Goal: Task Accomplishment & Management: Use online tool/utility

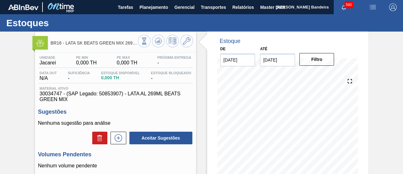
click at [198, 70] on div "Estoque De 12/09/2025 Até 06/12/2025 Filtro" at bounding box center [282, 150] width 172 height 239
click at [165, 5] on span "Planejamento" at bounding box center [154, 7] width 29 height 8
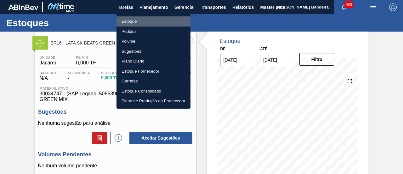
click at [155, 20] on li "Estoque" at bounding box center [154, 21] width 74 height 10
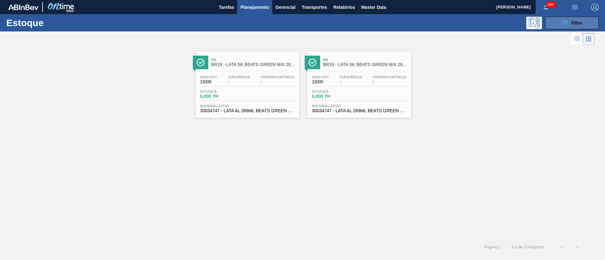
click at [565, 23] on icon "089F7B8B-B2A5-4AFE-B5C0-19BA573D28AC" at bounding box center [565, 23] width 8 height 8
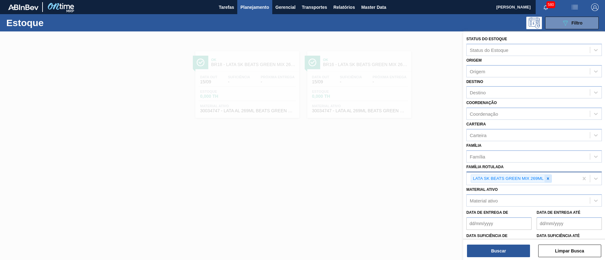
click at [549, 180] on icon at bounding box center [548, 179] width 2 height 2
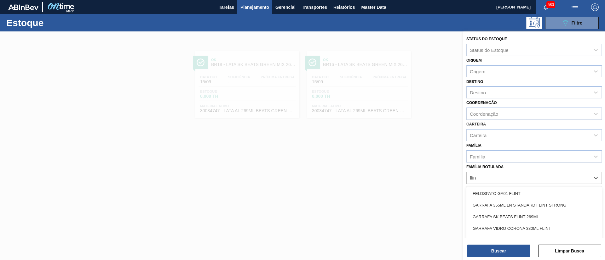
type Rotulada "flint"
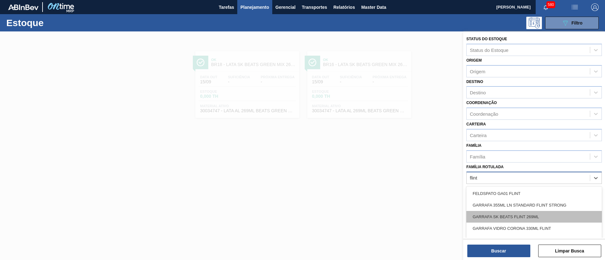
click at [548, 217] on div "GARRAFA SK BEATS FLINT 269ML" at bounding box center [533, 217] width 135 height 12
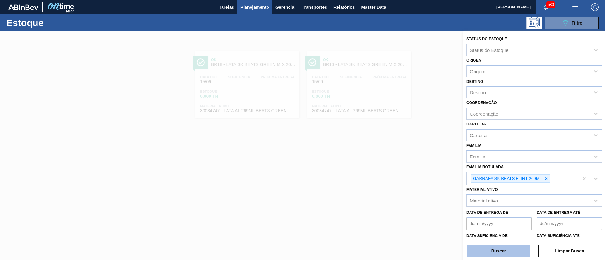
click at [502, 248] on button "Buscar" at bounding box center [498, 251] width 63 height 13
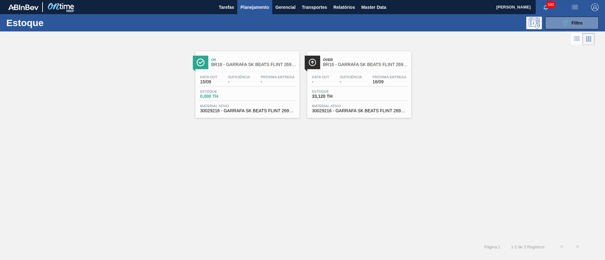
click at [314, 113] on div "Data out - Suficiência - Próxima Entrega 16/09 Estoque 33,120 TH Material ativo…" at bounding box center [359, 93] width 104 height 43
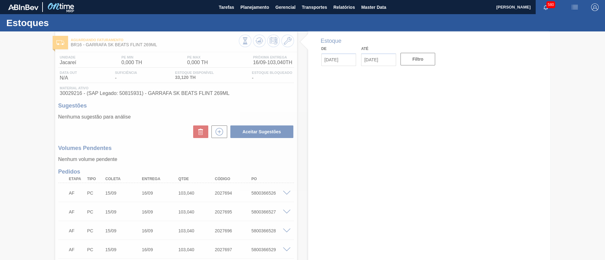
type input "[DATE]"
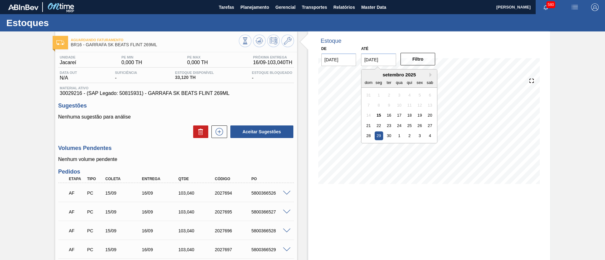
click at [381, 60] on input "29/09/2025" at bounding box center [378, 60] width 35 height 13
click at [429, 77] on button "Next Month" at bounding box center [431, 75] width 4 height 4
click at [420, 128] on div "24" at bounding box center [419, 126] width 9 height 9
type input "[DATE]"
click at [414, 62] on button "Filtro" at bounding box center [417, 59] width 35 height 13
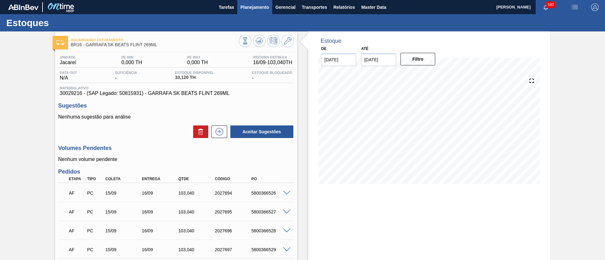
click at [256, 9] on span "Planejamento" at bounding box center [254, 7] width 29 height 8
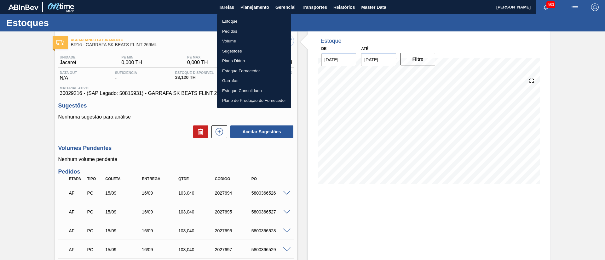
click at [243, 31] on li "Pedidos" at bounding box center [254, 31] width 74 height 10
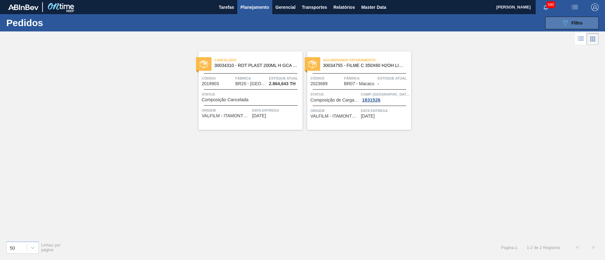
click at [561, 20] on icon "089F7B8B-B2A5-4AFE-B5C0-19BA573D28AC" at bounding box center [565, 23] width 8 height 8
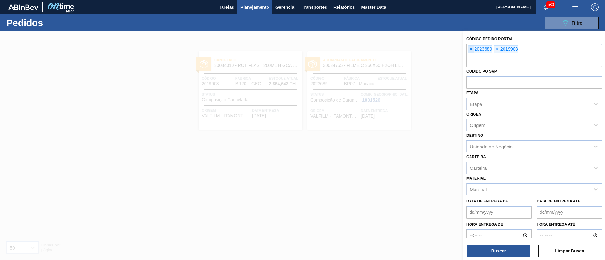
click at [470, 51] on span "×" at bounding box center [471, 50] width 6 height 8
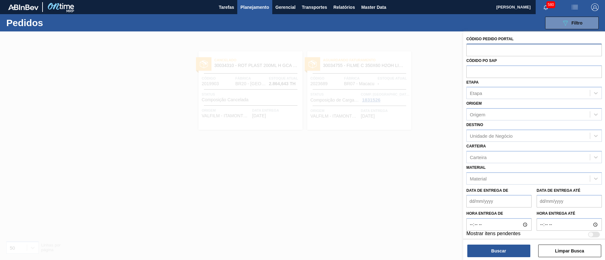
paste input "2017124"
type input "2017124"
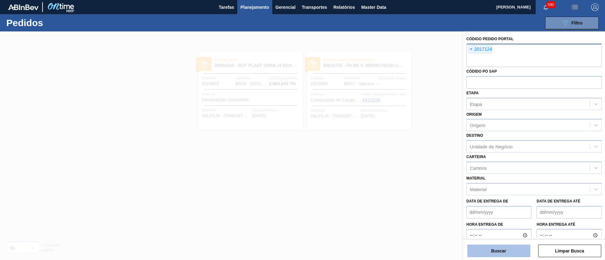
click at [486, 248] on button "Buscar" at bounding box center [498, 251] width 63 height 13
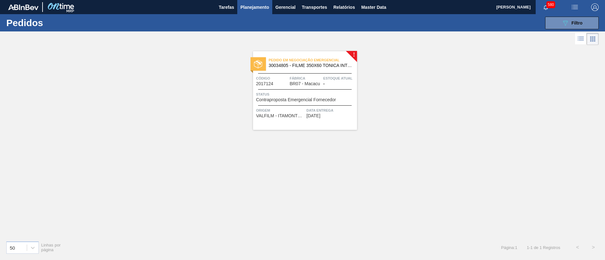
click at [340, 86] on div "Estoque atual -" at bounding box center [339, 80] width 32 height 11
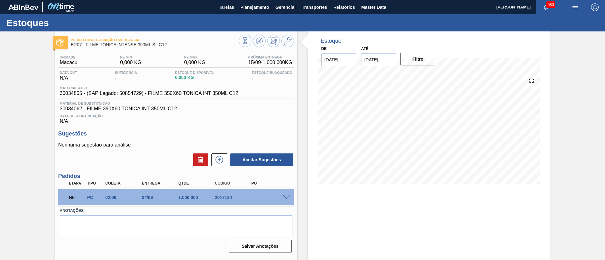
click at [286, 197] on span at bounding box center [287, 198] width 8 height 5
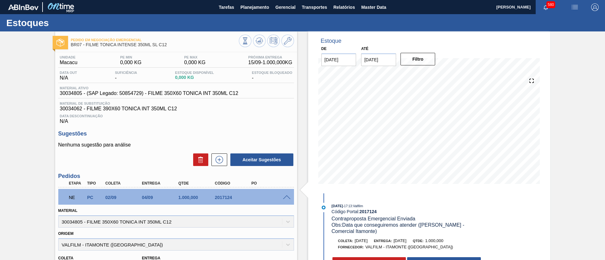
scroll to position [151, 0]
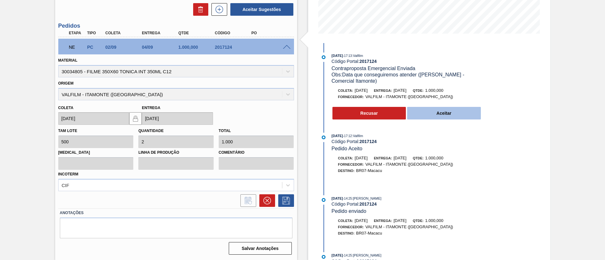
click at [438, 111] on button "Aceitar" at bounding box center [444, 113] width 74 height 13
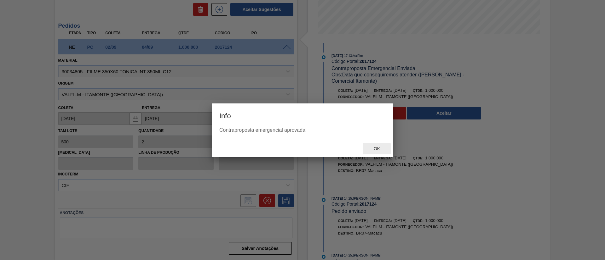
drag, startPoint x: 378, startPoint y: 148, endPoint x: 374, endPoint y: 147, distance: 4.1
click at [376, 148] on span "Ok" at bounding box center [376, 148] width 16 height 5
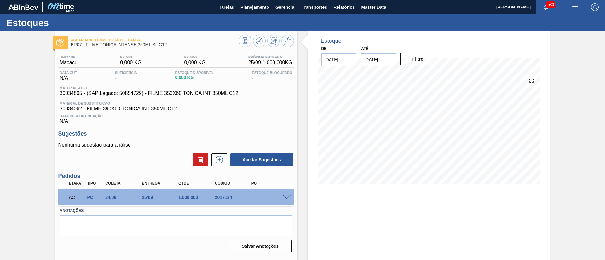
scroll to position [10, 0]
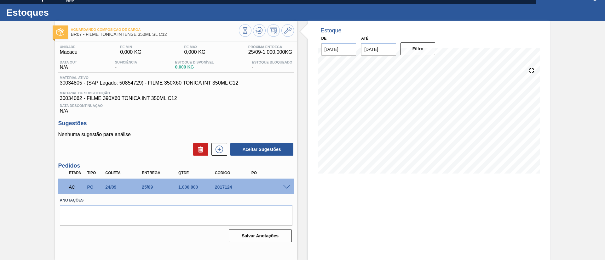
click at [286, 187] on span at bounding box center [287, 187] width 8 height 5
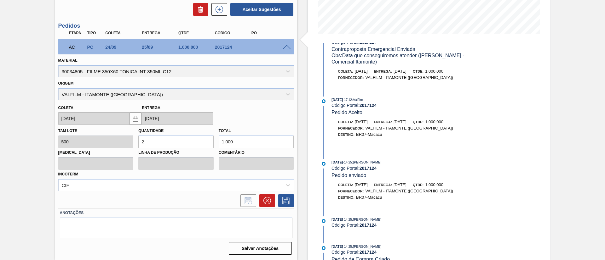
scroll to position [96, 0]
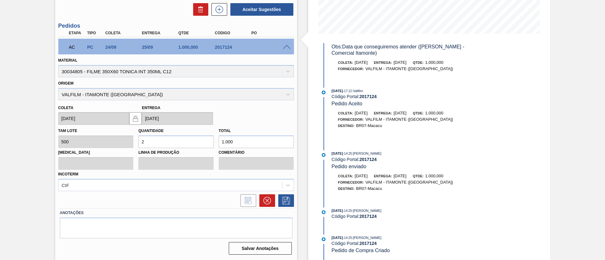
click at [286, 48] on span at bounding box center [287, 47] width 8 height 5
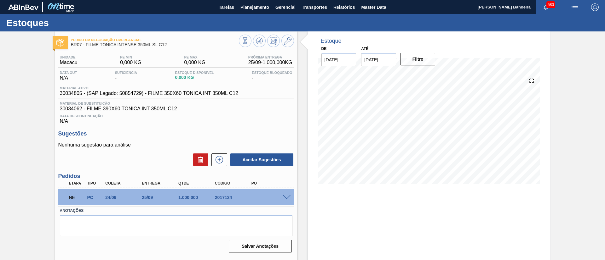
click at [286, 197] on span at bounding box center [287, 198] width 8 height 5
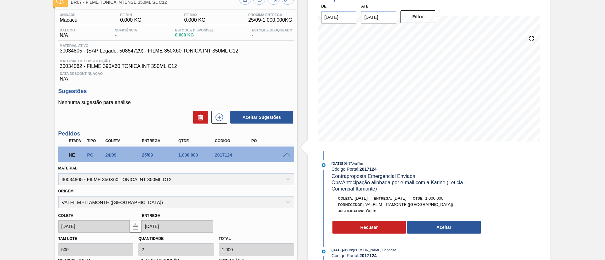
scroll to position [52, 0]
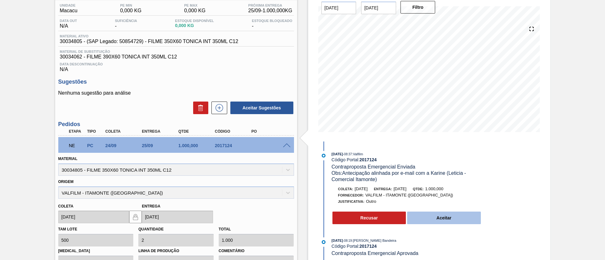
click at [444, 218] on button "Aceitar" at bounding box center [444, 218] width 74 height 13
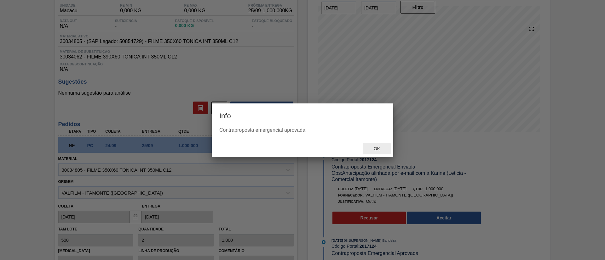
click at [369, 149] on span "Ok" at bounding box center [376, 148] width 16 height 5
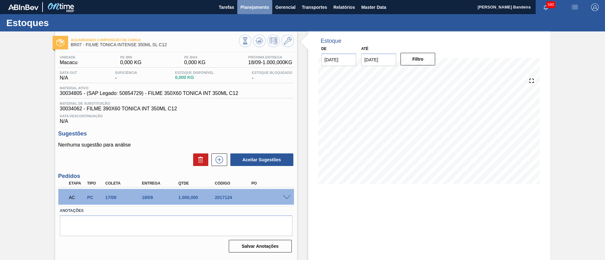
click at [250, 8] on span "Planejamento" at bounding box center [254, 7] width 29 height 8
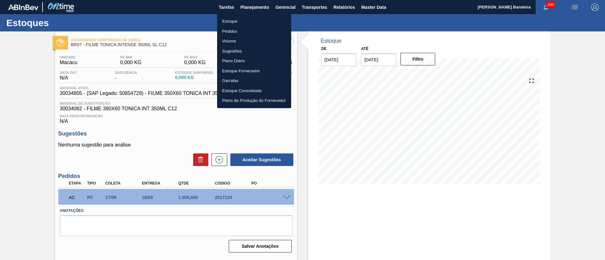
click at [239, 32] on li "Pedidos" at bounding box center [254, 31] width 74 height 10
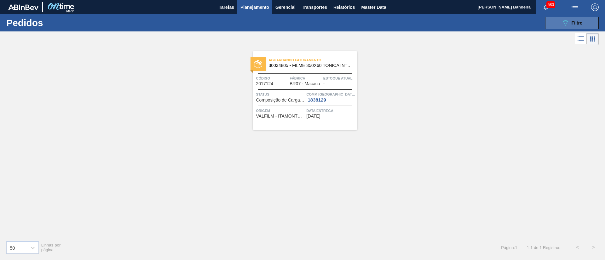
click at [571, 24] on span "Filtro" at bounding box center [576, 22] width 11 height 5
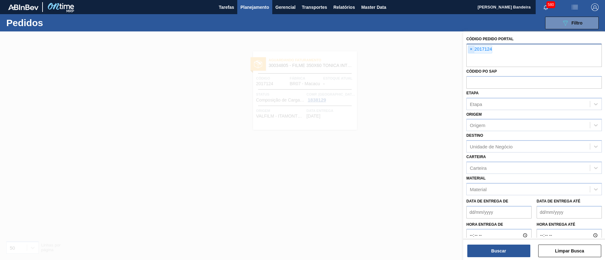
click at [471, 49] on span "×" at bounding box center [471, 50] width 6 height 8
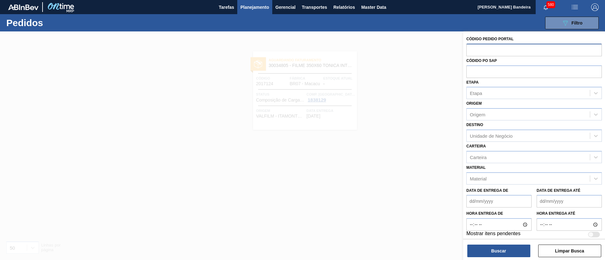
paste input "1999302"
type input "1999302"
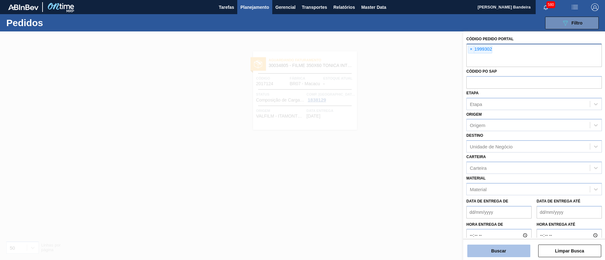
click at [510, 252] on button "Buscar" at bounding box center [498, 251] width 63 height 13
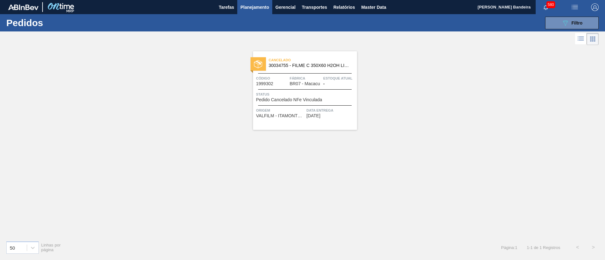
click at [320, 65] on span "30034755 - FILME C 350X60 H2OH LIMONETO 350ML" at bounding box center [310, 65] width 83 height 5
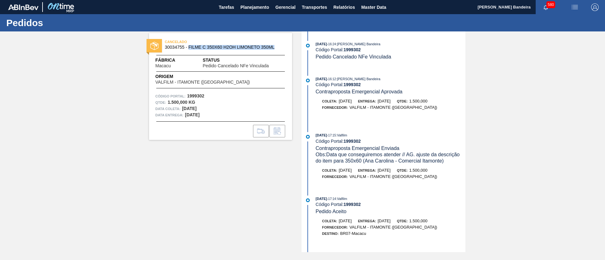
drag, startPoint x: 258, startPoint y: 44, endPoint x: 189, endPoint y: 49, distance: 69.1
click at [189, 49] on span "30034755 - FILME C 350X60 H2OH LIMONETO 350ML" at bounding box center [222, 47] width 114 height 5
copy span "FILME C 350X60 H2OH LIMONETO 350ML"
drag, startPoint x: 164, startPoint y: 47, endPoint x: 183, endPoint y: 49, distance: 19.0
click at [183, 49] on div "CANCELADO 30034755 - FILME C 350X60 H2OH LIMONETO 350ML" at bounding box center [220, 45] width 143 height 14
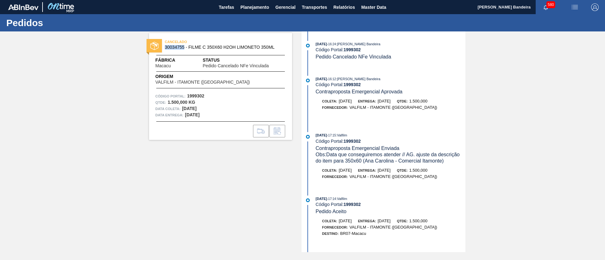
copy span "30034755"
click at [254, 10] on span "Planejamento" at bounding box center [254, 7] width 29 height 8
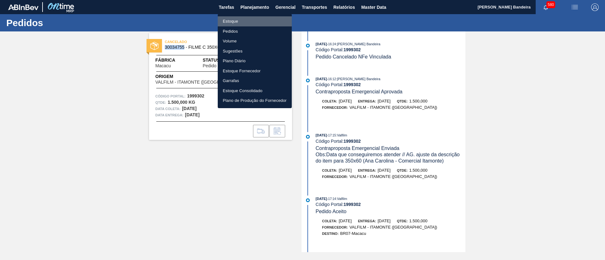
click at [251, 22] on li "Estoque" at bounding box center [255, 21] width 74 height 10
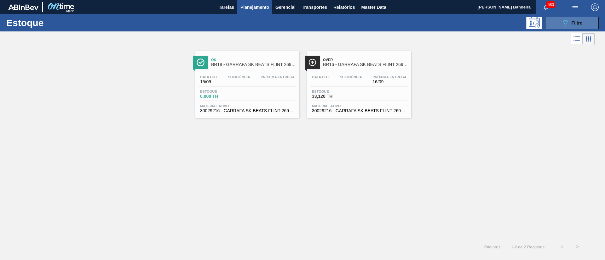
click at [563, 25] on icon "089F7B8B-B2A5-4AFE-B5C0-19BA573D28AC" at bounding box center [565, 23] width 8 height 8
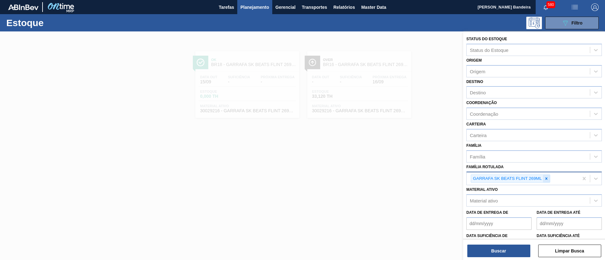
click at [548, 179] on icon at bounding box center [546, 179] width 4 height 4
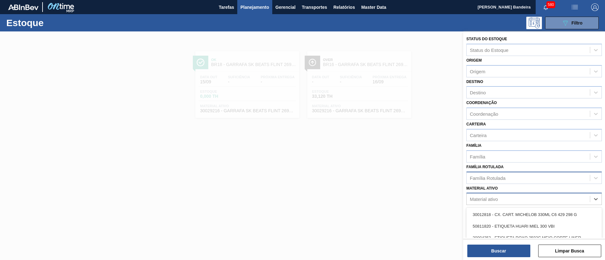
click at [528, 200] on div "Material ativo" at bounding box center [527, 199] width 123 height 9
paste ativo "30034755"
type ativo "30034755"
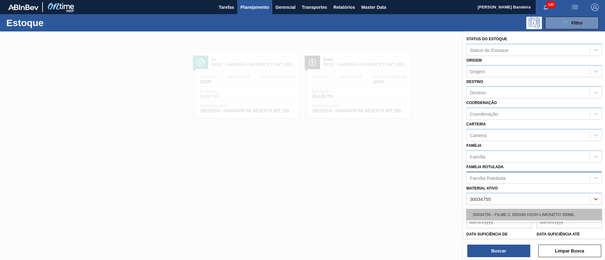
click at [511, 216] on div "30034755 - FILME C 350X60 H2OH LIMONETO 350ML" at bounding box center [533, 215] width 135 height 12
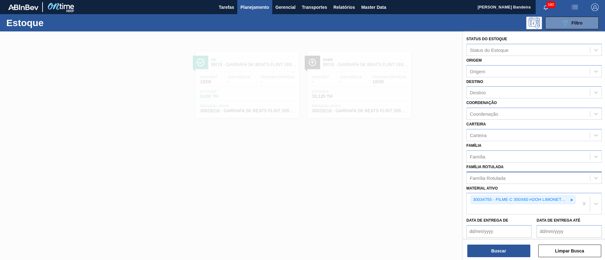
click at [492, 259] on div "Status do Estoque Status do Estoque Origem Origem Destino Destino Coordenação C…" at bounding box center [534, 146] width 142 height 230
click at [489, 251] on button "Buscar" at bounding box center [498, 251] width 63 height 13
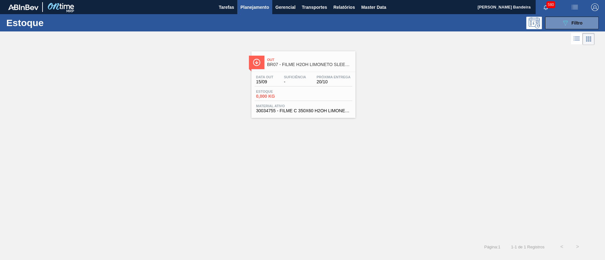
click at [312, 102] on div "Data [DATE] Suficiência - Próxima Entrega 20/10 Estoque 0,000 KG Material ativo…" at bounding box center [303, 93] width 104 height 43
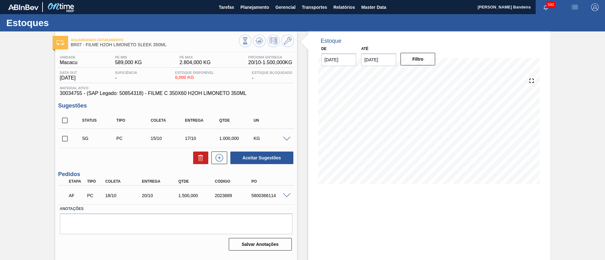
click at [288, 196] on span at bounding box center [287, 196] width 8 height 5
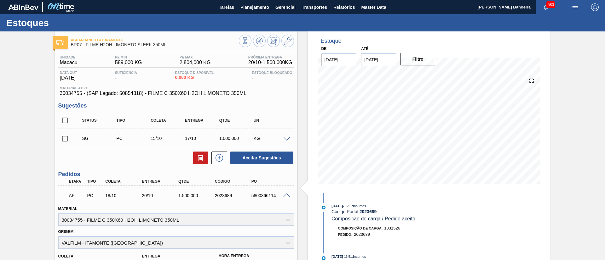
scroll to position [149, 0]
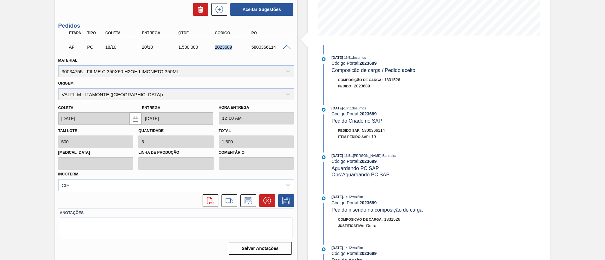
drag, startPoint x: 227, startPoint y: 48, endPoint x: 208, endPoint y: 47, distance: 19.2
click at [208, 47] on div "AF PC 18/10 20/10 1.500,000 2023689 5800366114" at bounding box center [174, 46] width 219 height 13
copy div "2023689"
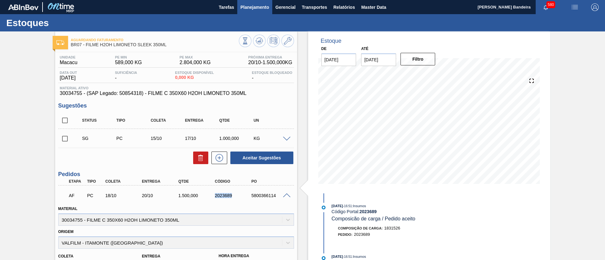
click at [247, 7] on span "Planejamento" at bounding box center [254, 7] width 29 height 8
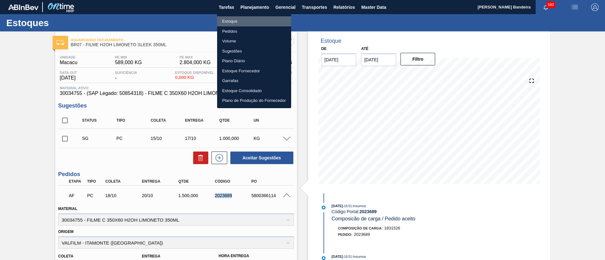
click at [244, 19] on li "Estoque" at bounding box center [254, 21] width 74 height 10
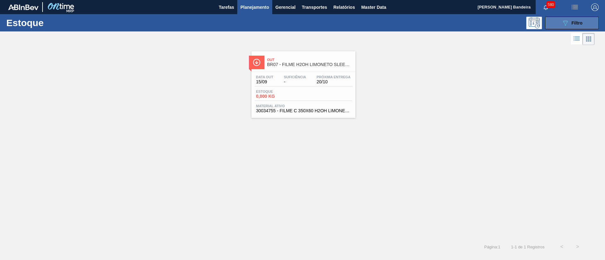
click at [583, 23] on button "089F7B8B-B2A5-4AFE-B5C0-19BA573D28AC Filtro" at bounding box center [572, 23] width 54 height 13
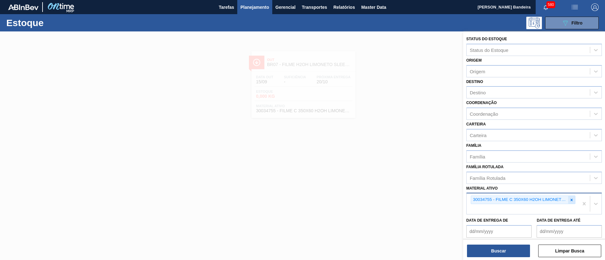
click at [570, 201] on icon at bounding box center [571, 200] width 4 height 4
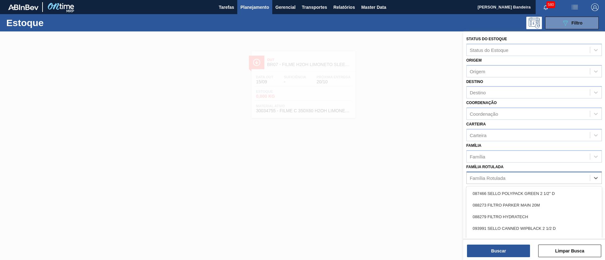
click at [521, 180] on div "Família Rotulada" at bounding box center [527, 178] width 123 height 9
type Rotulada "sak"
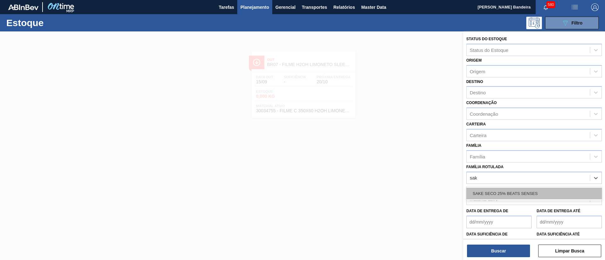
click at [521, 191] on div "SAKE SECO 25% BEATS SENSES" at bounding box center [533, 194] width 135 height 12
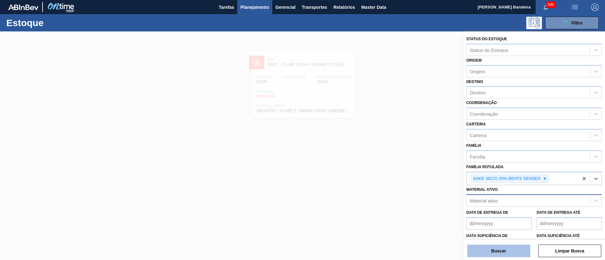
click at [505, 252] on button "Buscar" at bounding box center [498, 251] width 63 height 13
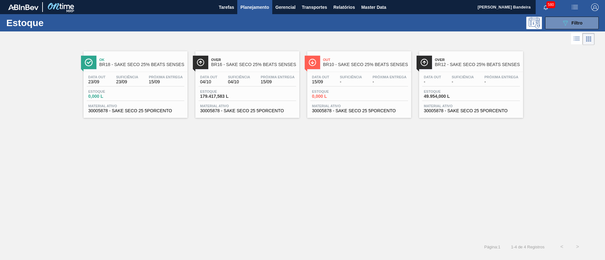
click at [219, 115] on div "Over BR16 - SAKE SECO 25% BEATS SENSES Data out 04/10 Suficiência 04/10 Próxima…" at bounding box center [247, 84] width 104 height 67
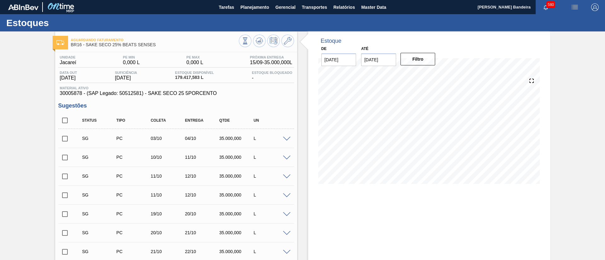
drag, startPoint x: 66, startPoint y: 120, endPoint x: 143, endPoint y: 148, distance: 82.3
click at [65, 120] on input "checkbox" at bounding box center [64, 120] width 13 height 13
checkbox input "true"
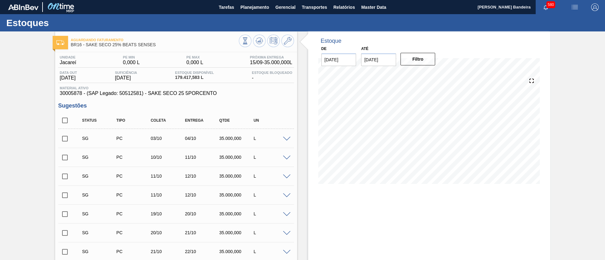
checkbox input "true"
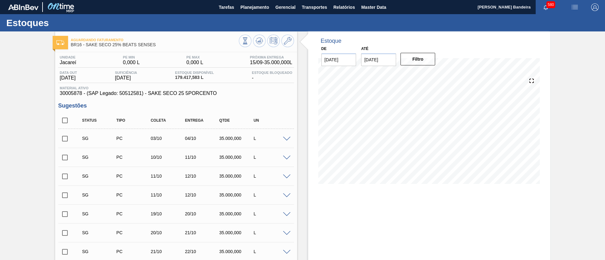
checkbox input "true"
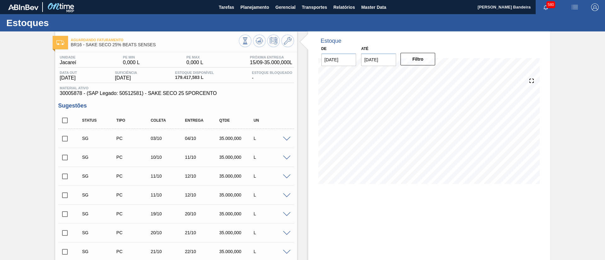
checkbox input "true"
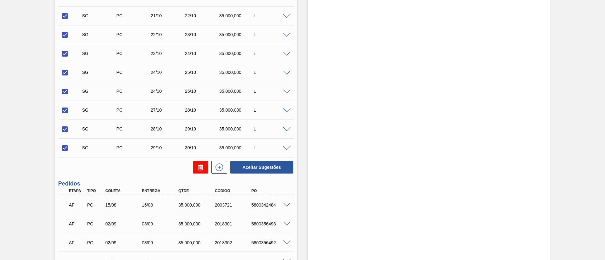
click at [200, 168] on icon at bounding box center [201, 168] width 8 height 8
checkbox input "false"
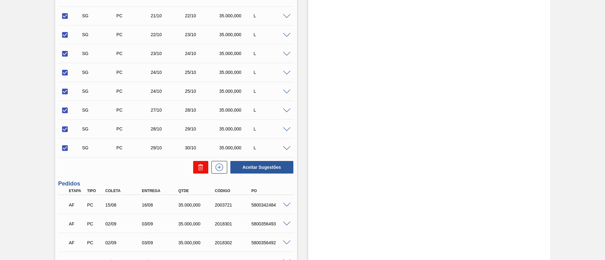
checkbox input "false"
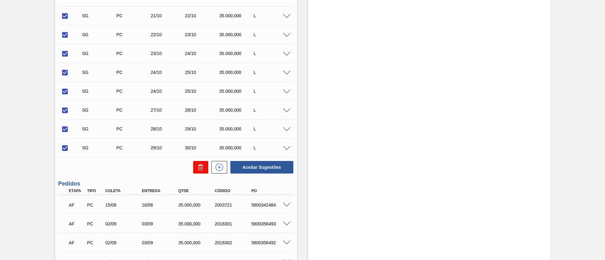
checkbox input "false"
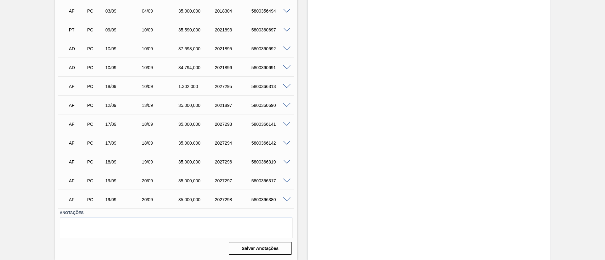
scroll to position [0, 0]
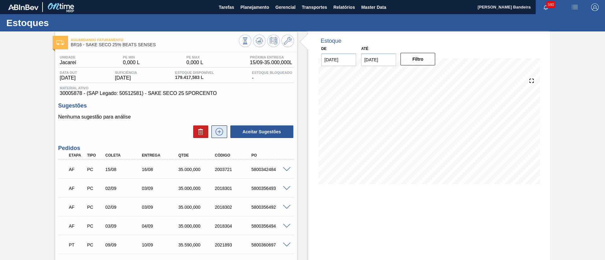
click at [221, 130] on icon at bounding box center [219, 132] width 10 height 8
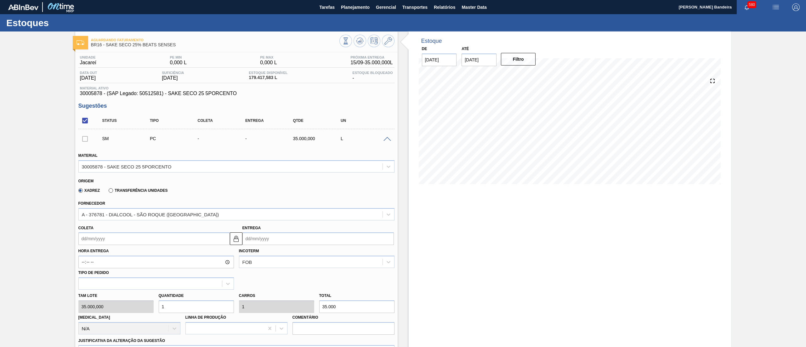
drag, startPoint x: 802, startPoint y: 107, endPoint x: 805, endPoint y: 138, distance: 31.0
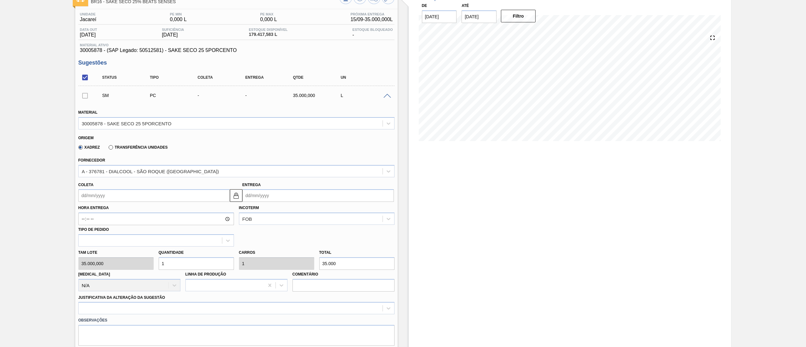
scroll to position [45, 0]
click at [137, 194] on input "Coleta" at bounding box center [153, 194] width 151 height 13
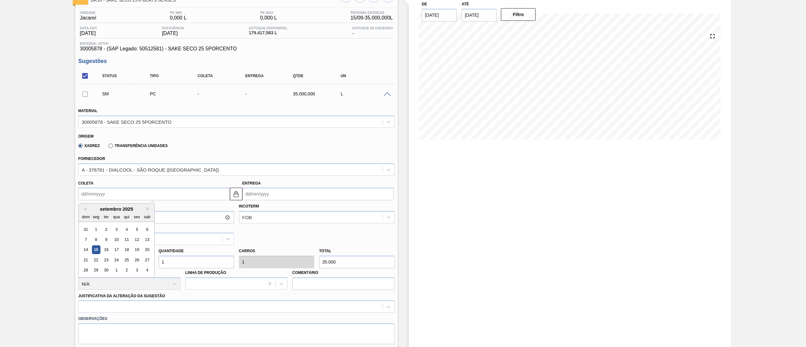
click at [94, 260] on div "22" at bounding box center [96, 260] width 9 height 9
type input "[DATE]"
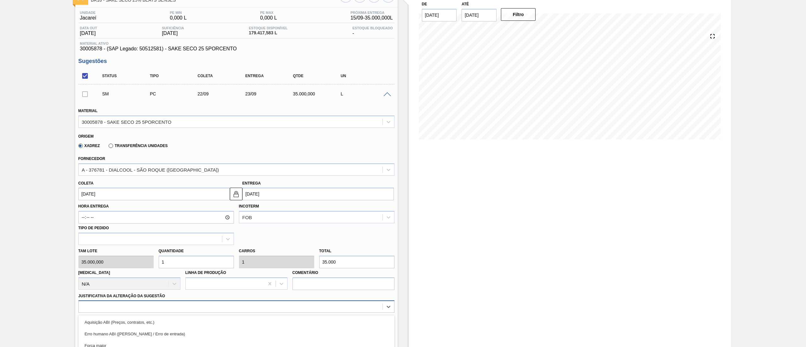
click at [125, 260] on div "option Master data incorreto ABI (LT, MOQ, etc.) focused, 5 of 18. 18 results a…" at bounding box center [236, 306] width 316 height 12
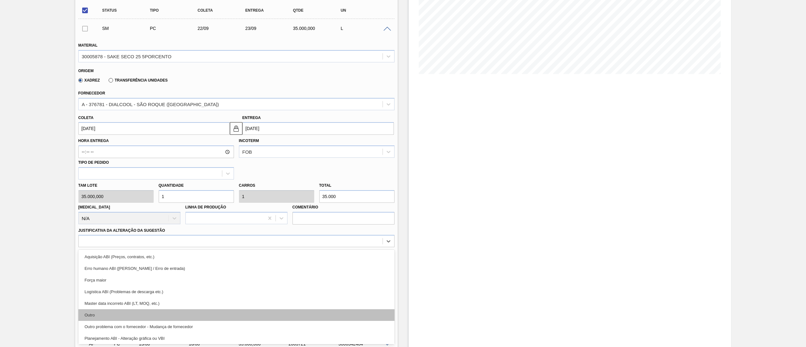
click at [121, 260] on div "Outro" at bounding box center [236, 315] width 316 height 12
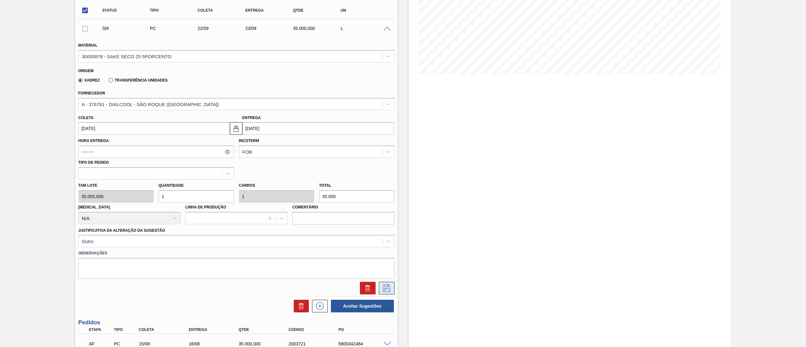
click at [392, 260] on button at bounding box center [387, 288] width 16 height 13
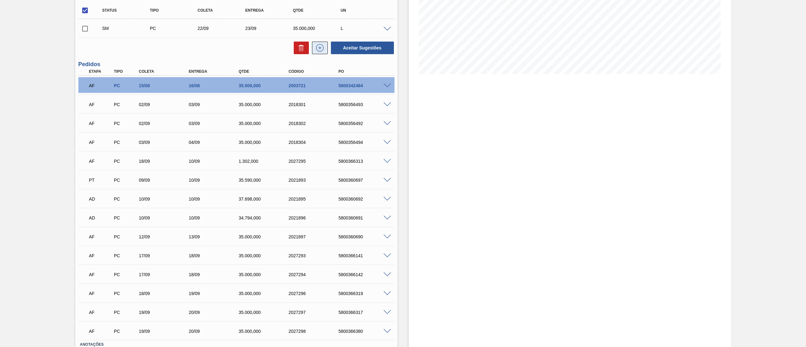
click at [320, 51] on icon at bounding box center [320, 48] width 10 height 8
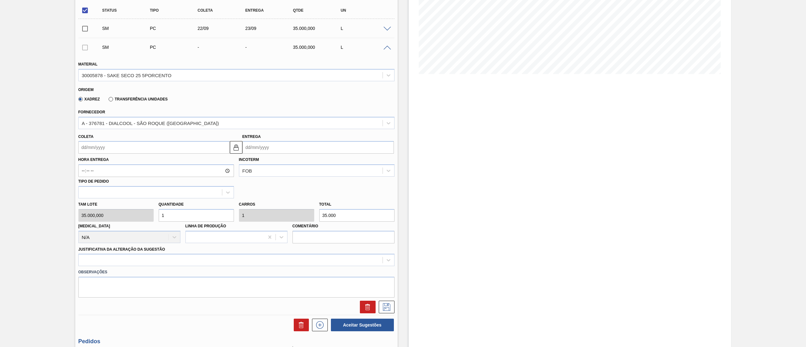
click at [115, 145] on input "Coleta" at bounding box center [153, 147] width 151 height 13
click at [96, 214] on div "22" at bounding box center [96, 213] width 9 height 9
type input "[DATE]"
click at [140, 257] on div at bounding box center [236, 260] width 316 height 12
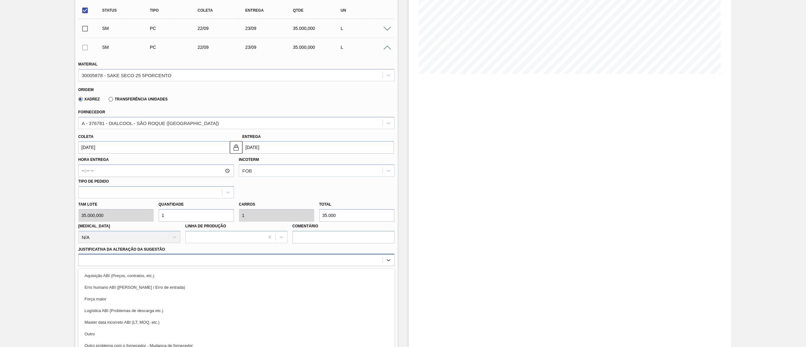
scroll to position [129, 0]
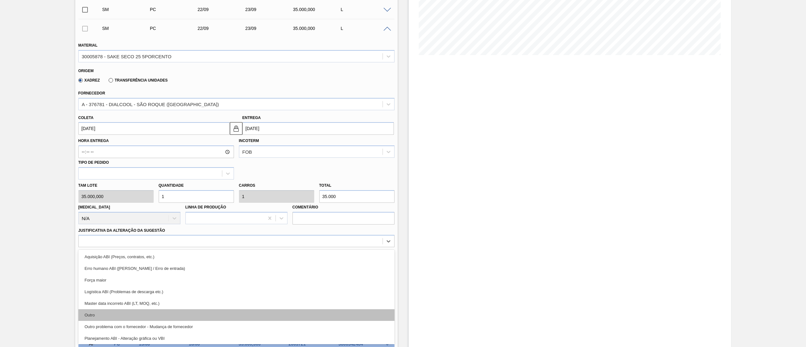
click at [135, 260] on div "Outro" at bounding box center [236, 315] width 316 height 12
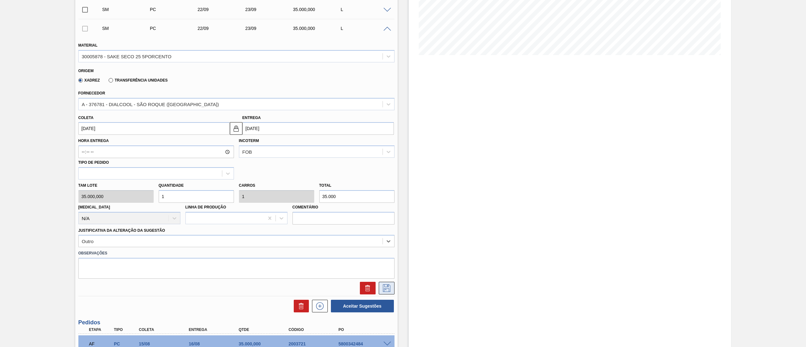
click at [385, 260] on icon at bounding box center [387, 288] width 10 height 8
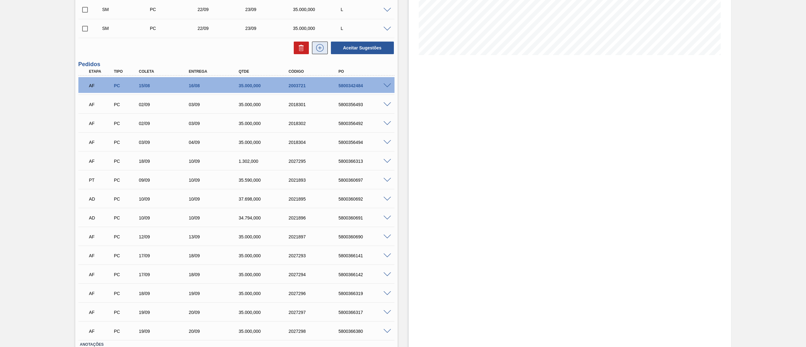
click at [320, 50] on icon at bounding box center [320, 48] width 10 height 8
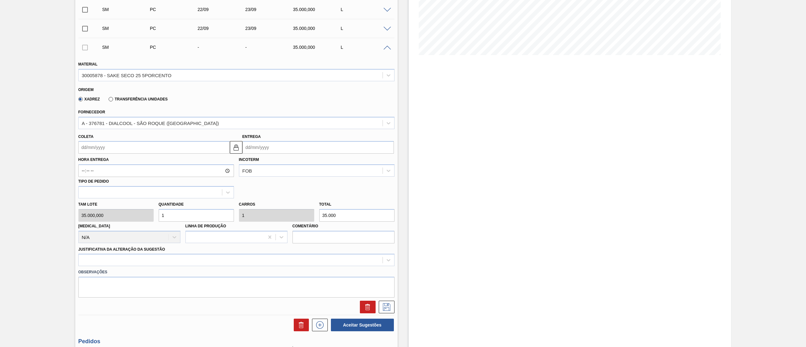
click at [109, 148] on input "Coleta" at bounding box center [153, 147] width 151 height 13
click at [107, 212] on div "23" at bounding box center [106, 213] width 9 height 9
type input "[DATE]"
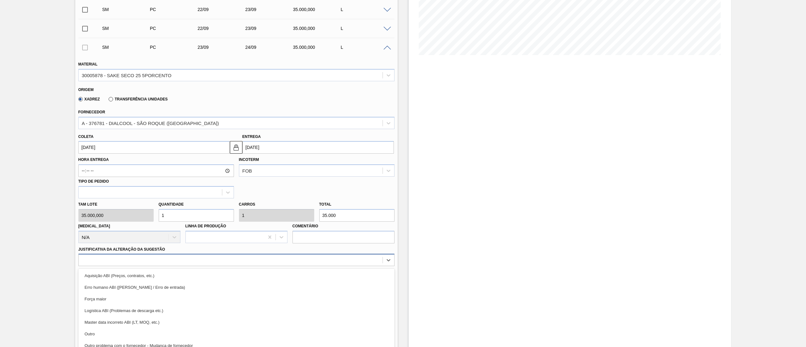
scroll to position [148, 0]
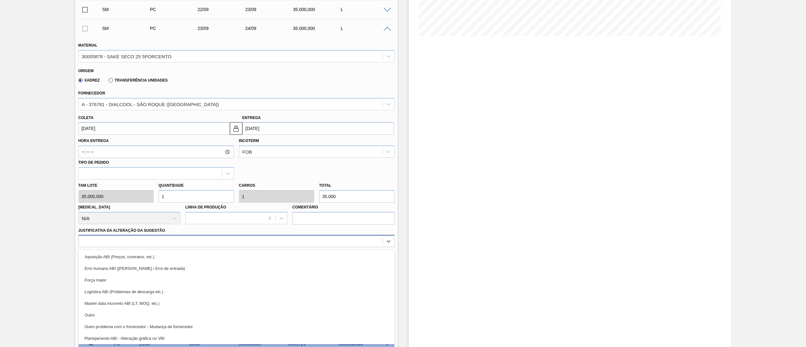
click at [125, 247] on div "option Erro humano ABI (Cálculo / Erro de entrada) focused, 2 of 18. 18 results…" at bounding box center [236, 241] width 316 height 12
drag, startPoint x: 113, startPoint y: 313, endPoint x: 182, endPoint y: 307, distance: 69.0
click at [113, 260] on div "Outro" at bounding box center [236, 315] width 316 height 12
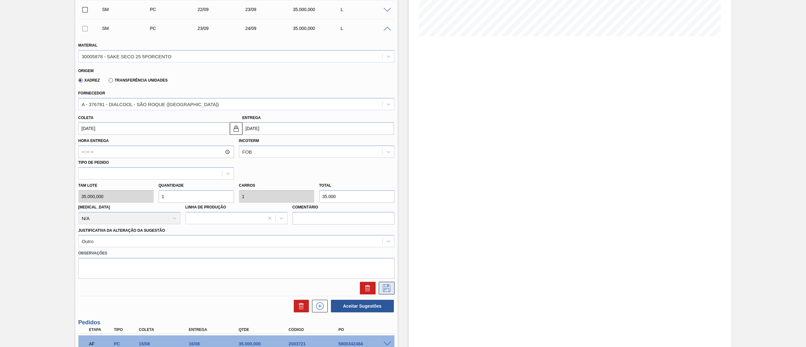
click at [388, 260] on button at bounding box center [387, 288] width 16 height 13
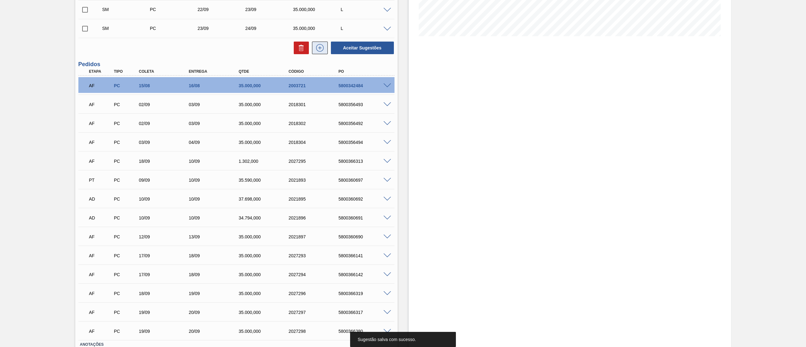
click at [319, 52] on button at bounding box center [320, 48] width 16 height 13
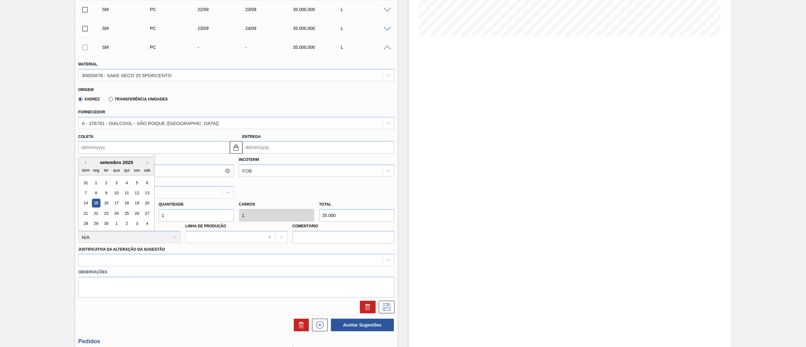
click at [136, 147] on input "Coleta" at bounding box center [153, 147] width 151 height 13
click at [107, 214] on div "23" at bounding box center [106, 213] width 9 height 9
type input "[DATE]"
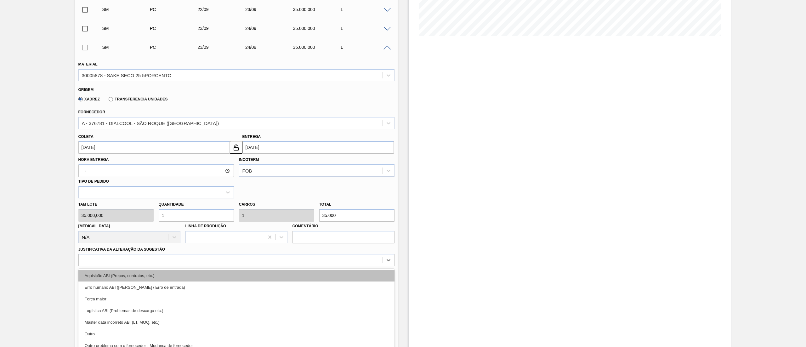
drag, startPoint x: 154, startPoint y: 258, endPoint x: 149, endPoint y: 260, distance: 5.4
click at [152, 258] on div "option Aquisição ABI (Preços, contratos, etc.) focused, 1 of 18. 18 results ava…" at bounding box center [236, 260] width 316 height 12
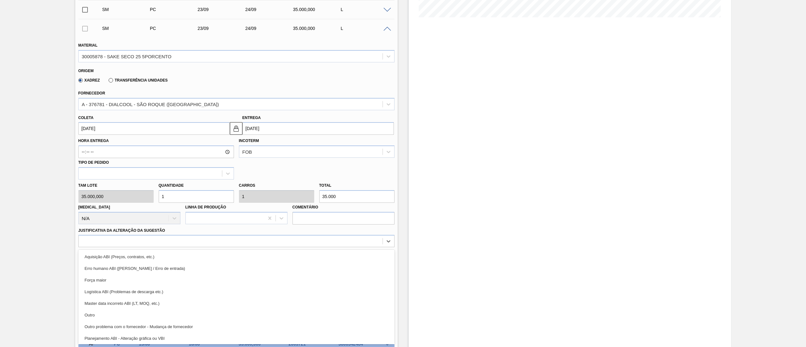
click at [129, 260] on div "Outro" at bounding box center [236, 315] width 316 height 12
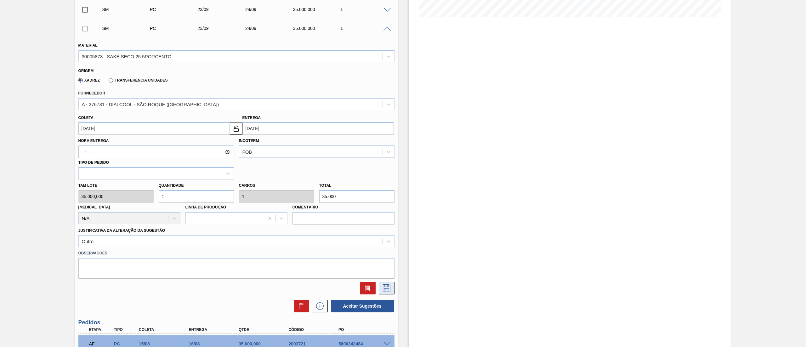
click at [389, 260] on icon at bounding box center [387, 288] width 10 height 8
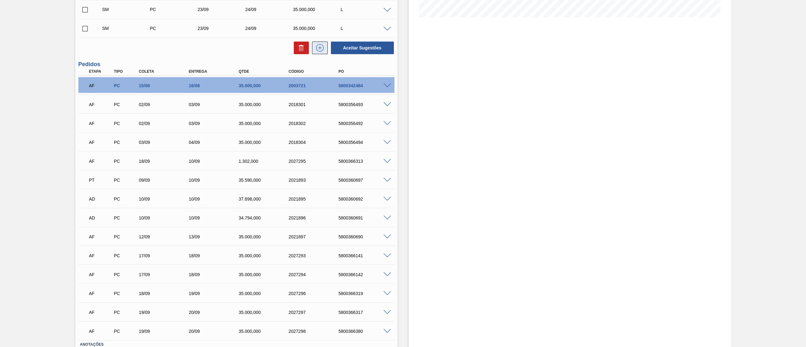
click at [319, 52] on icon at bounding box center [320, 48] width 8 height 8
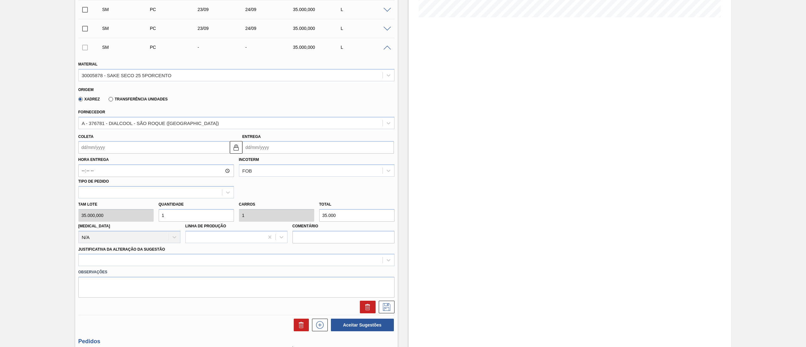
click at [115, 145] on input "Coleta" at bounding box center [153, 147] width 151 height 13
click at [117, 216] on div "24" at bounding box center [116, 213] width 9 height 9
type input "[DATE]"
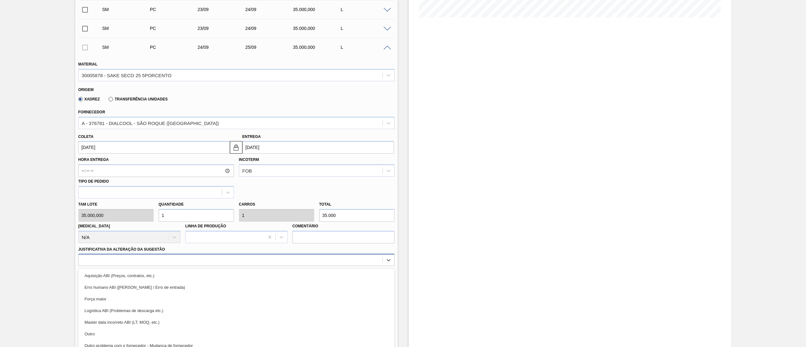
click at [126, 259] on div "option Aquisição ABI (Preços, contratos, etc.) focused, 1 of 18. 18 results ava…" at bounding box center [236, 260] width 316 height 12
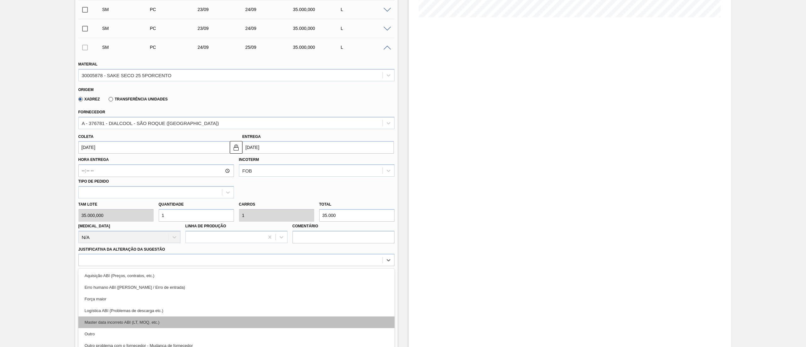
scroll to position [186, 0]
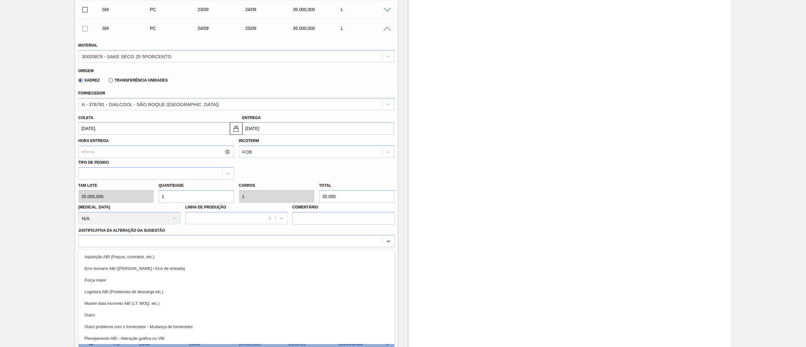
drag, startPoint x: 107, startPoint y: 316, endPoint x: 109, endPoint y: 312, distance: 4.3
click at [107, 260] on div "Outro" at bounding box center [236, 315] width 316 height 12
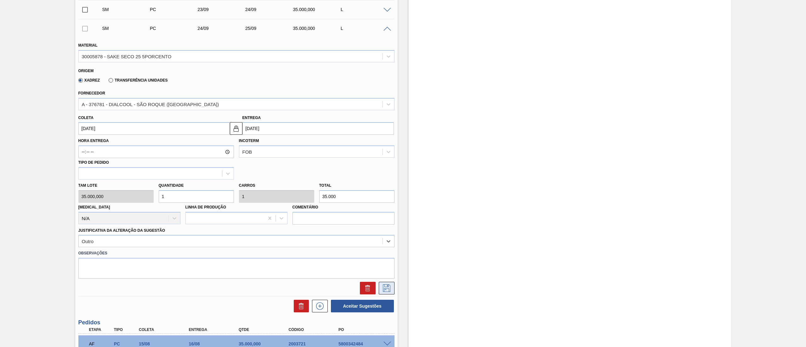
click at [389, 260] on icon at bounding box center [387, 288] width 10 height 8
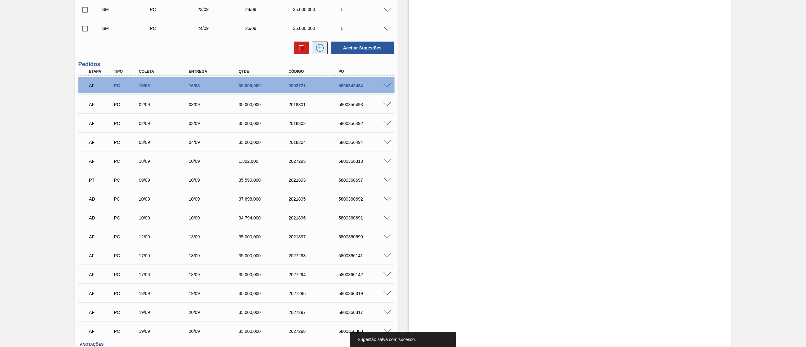
click at [318, 48] on icon at bounding box center [319, 48] width 3 height 0
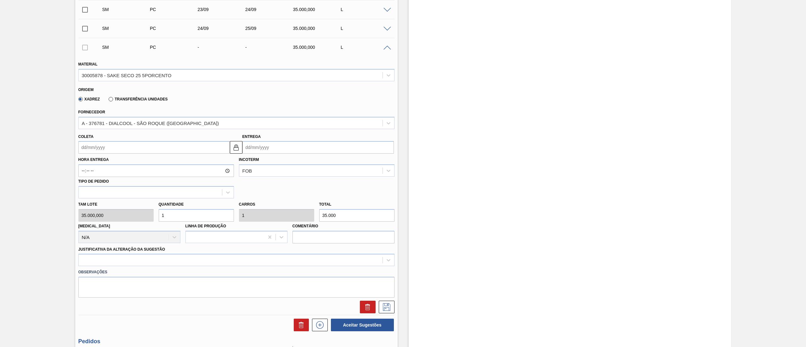
click at [122, 147] on input "Coleta" at bounding box center [153, 147] width 151 height 13
click at [115, 213] on div "24" at bounding box center [116, 213] width 9 height 9
type input "[DATE]"
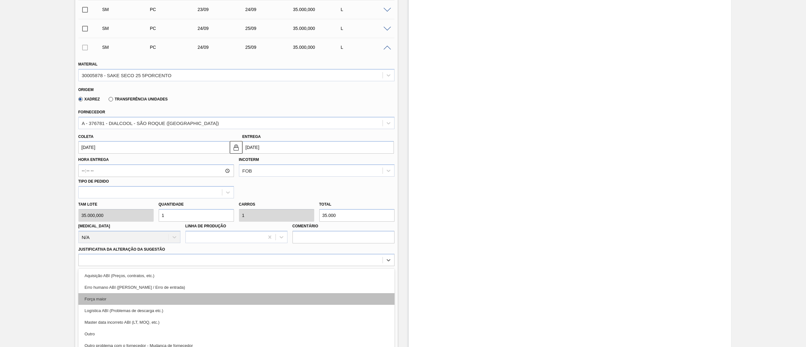
drag, startPoint x: 121, startPoint y: 263, endPoint x: 119, endPoint y: 285, distance: 22.1
click at [121, 260] on div "option Erro humano ABI (Cálculo / Erro de entrada) focused, 2 of 18. 18 results…" at bounding box center [236, 260] width 316 height 12
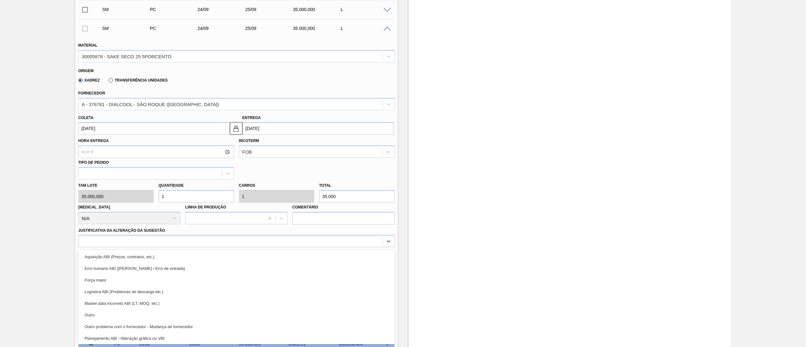
click at [99, 260] on div "Outro" at bounding box center [236, 315] width 316 height 12
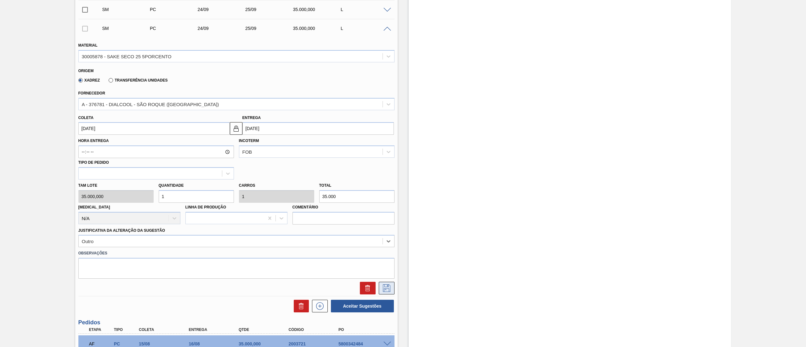
click at [391, 260] on button at bounding box center [387, 288] width 16 height 13
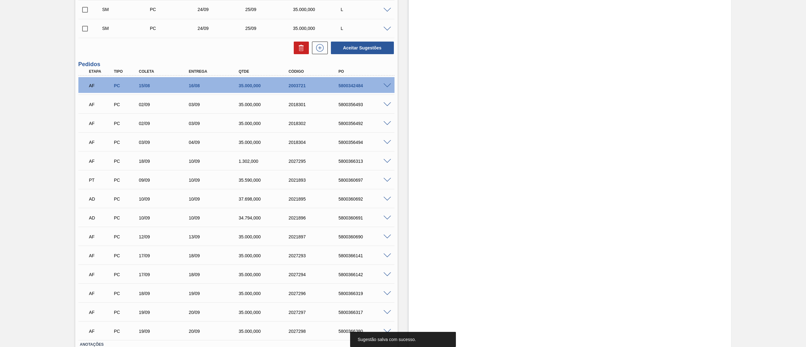
scroll to position [0, 0]
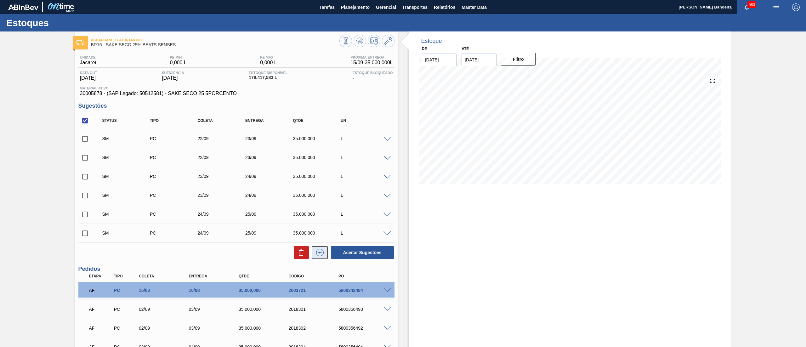
click at [322, 254] on icon at bounding box center [320, 253] width 10 height 8
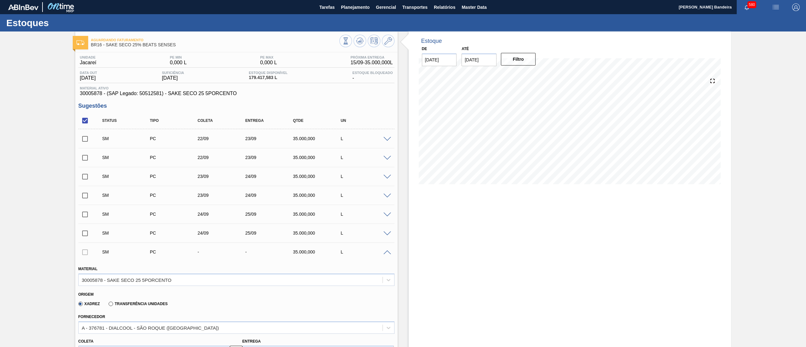
scroll to position [315, 0]
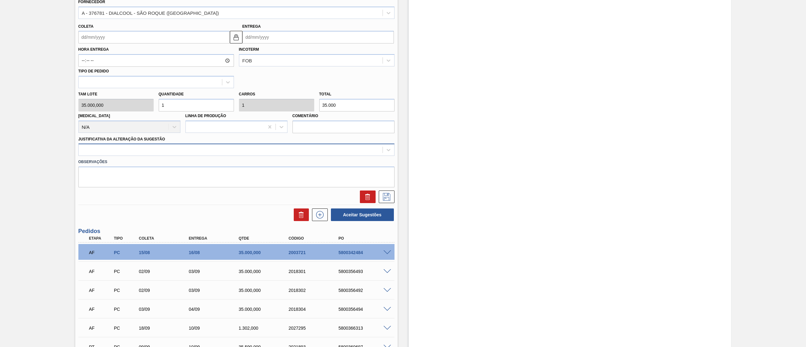
click at [141, 151] on div at bounding box center [231, 149] width 304 height 9
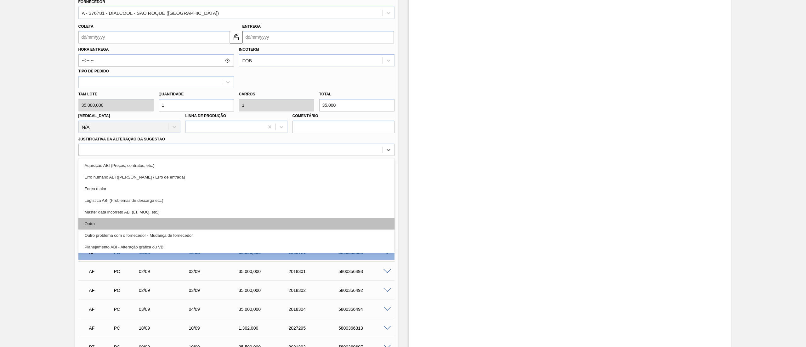
click at [127, 222] on div "Outro" at bounding box center [236, 224] width 316 height 12
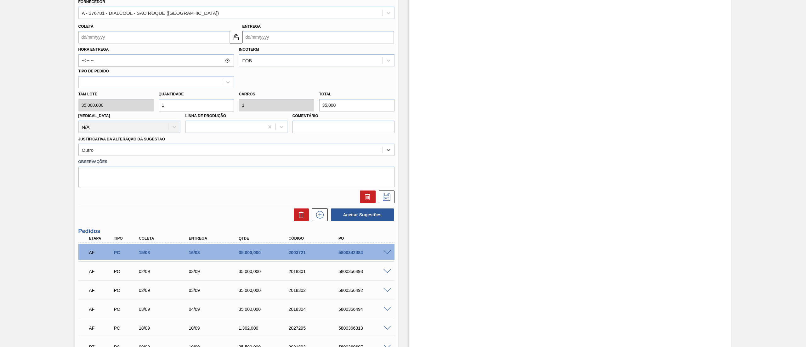
click at [94, 40] on input "Coleta" at bounding box center [153, 37] width 151 height 13
click at [129, 106] on div "25" at bounding box center [126, 103] width 9 height 9
type input "[DATE]"
click at [388, 201] on button at bounding box center [387, 197] width 16 height 13
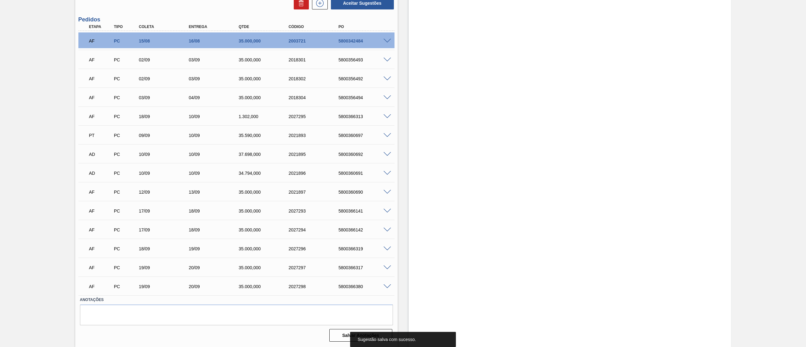
scroll to position [0, 0]
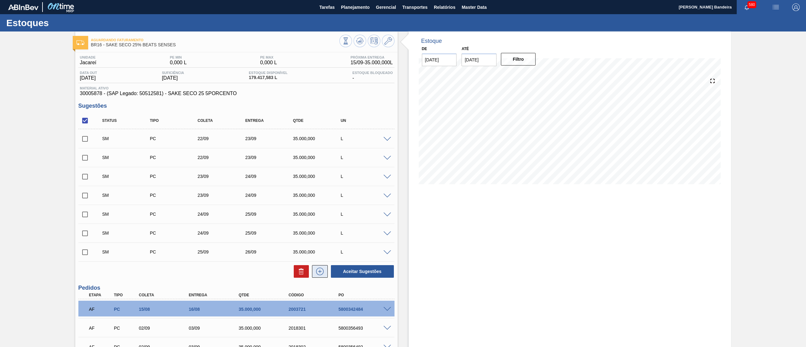
click at [321, 260] on icon at bounding box center [319, 271] width 3 height 0
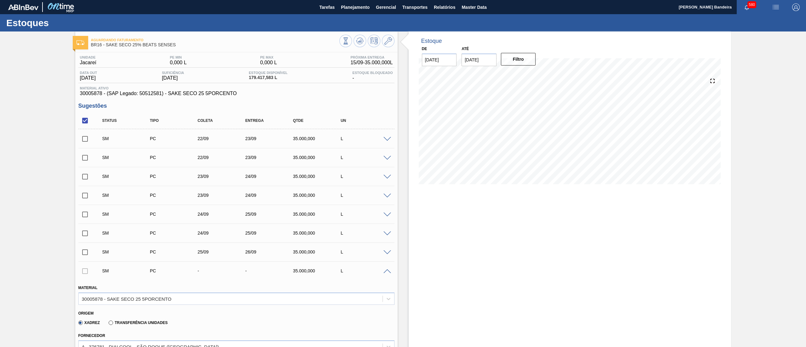
scroll to position [315, 0]
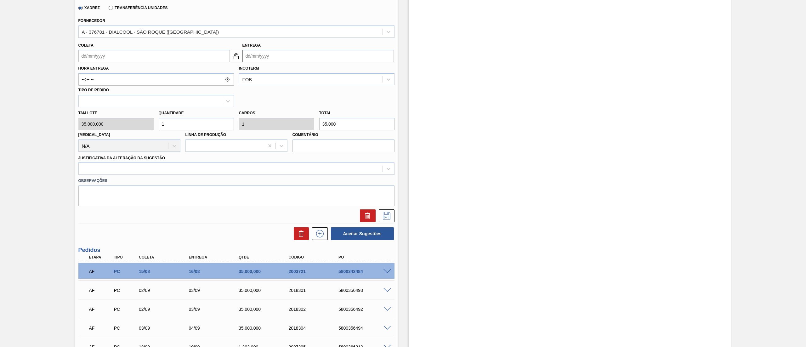
click at [128, 60] on input "Coleta" at bounding box center [153, 56] width 151 height 13
click at [124, 122] on div "25" at bounding box center [126, 122] width 9 height 9
type input "[DATE]"
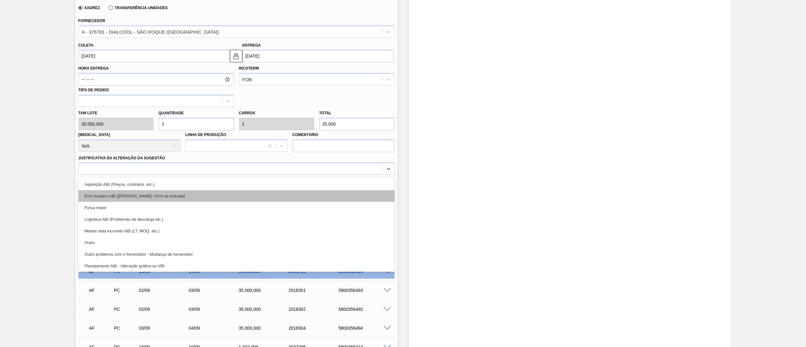
drag, startPoint x: 140, startPoint y: 167, endPoint x: 139, endPoint y: 201, distance: 33.7
click at [140, 166] on div at bounding box center [231, 168] width 304 height 9
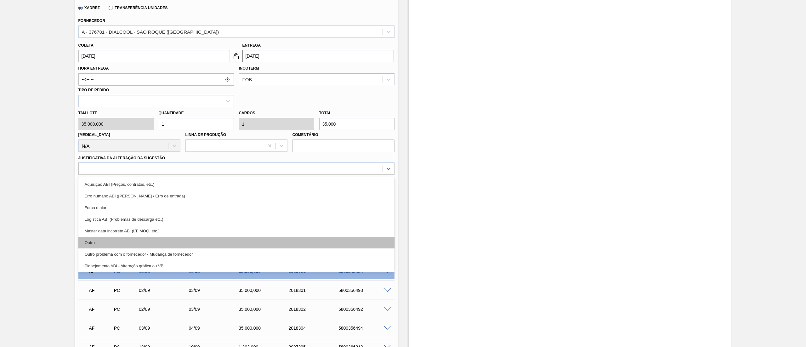
click at [125, 243] on div "Outro" at bounding box center [236, 243] width 316 height 12
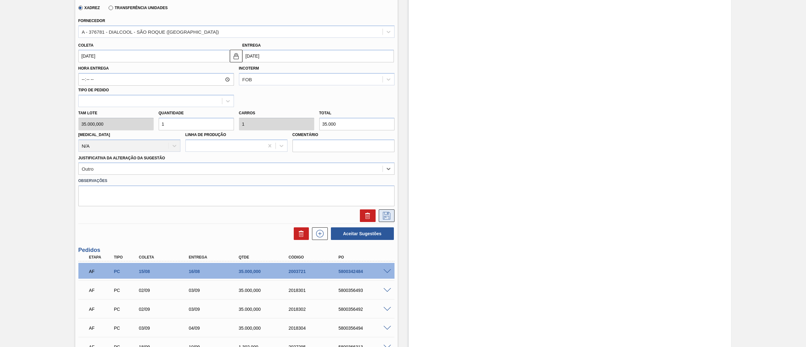
click at [382, 214] on icon at bounding box center [387, 216] width 10 height 8
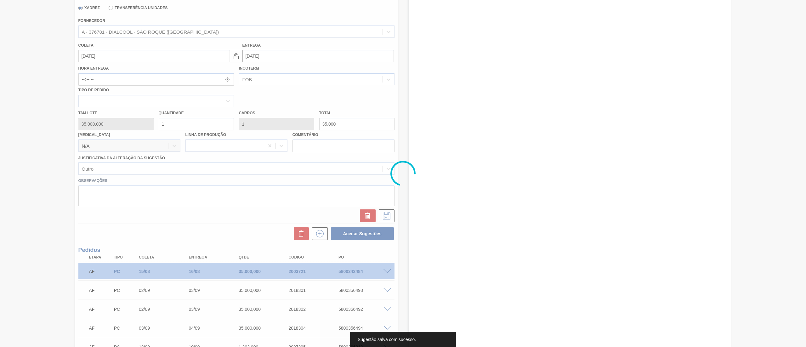
scroll to position [287, 0]
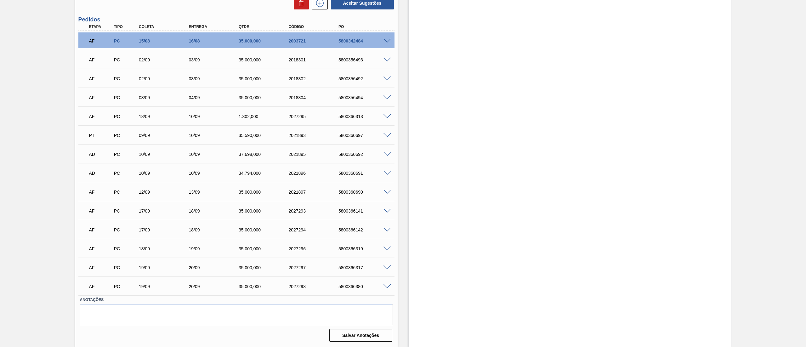
click at [499, 244] on div "Estoque De [DATE] Até [DATE] Filtro" at bounding box center [570, 45] width 322 height 603
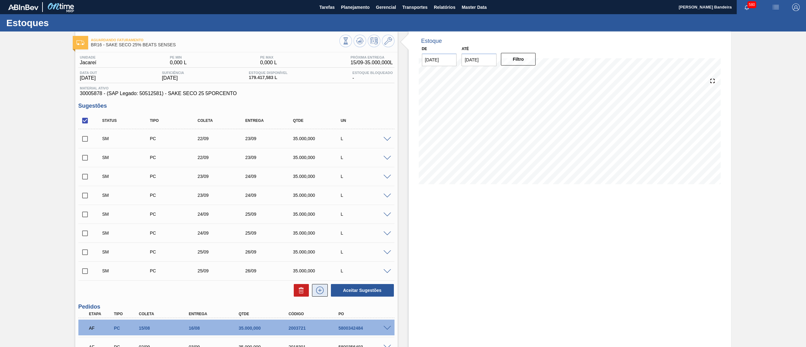
click at [316, 260] on button at bounding box center [320, 290] width 16 height 13
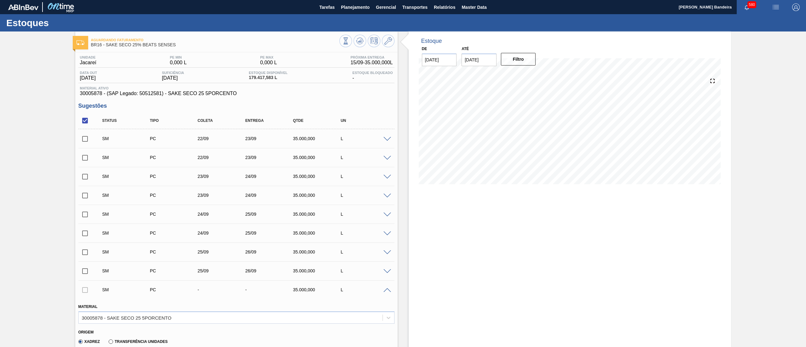
scroll to position [315, 0]
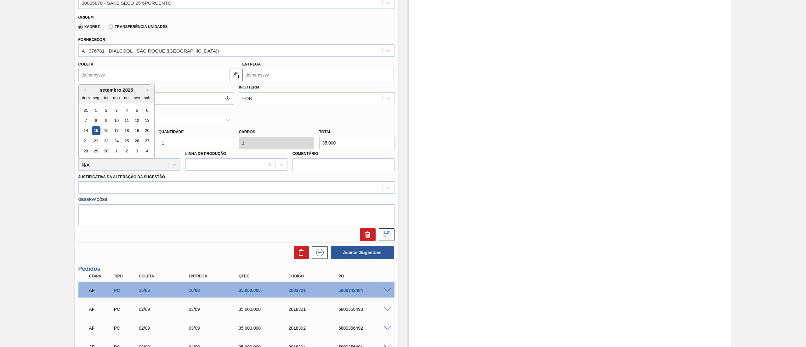
click at [98, 73] on input "Coleta" at bounding box center [153, 75] width 151 height 13
click at [137, 144] on div "26" at bounding box center [137, 141] width 9 height 9
type input "[DATE]"
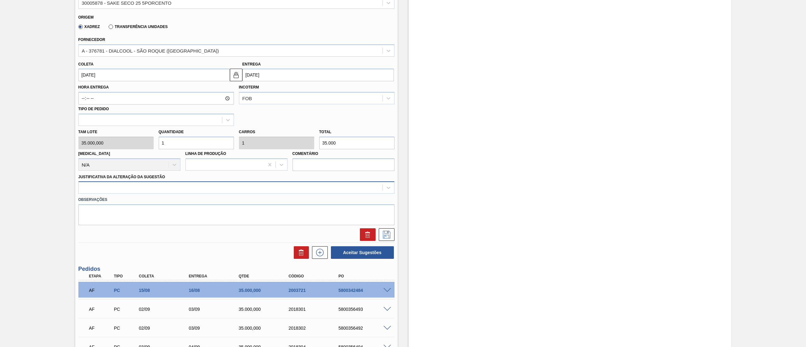
click at [146, 189] on div at bounding box center [231, 187] width 304 height 9
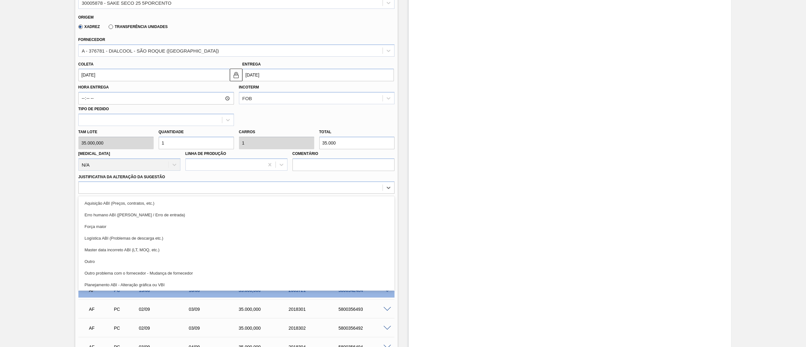
drag, startPoint x: 129, startPoint y: 261, endPoint x: 288, endPoint y: 224, distance: 163.2
click at [130, 259] on div "Outro" at bounding box center [236, 262] width 316 height 12
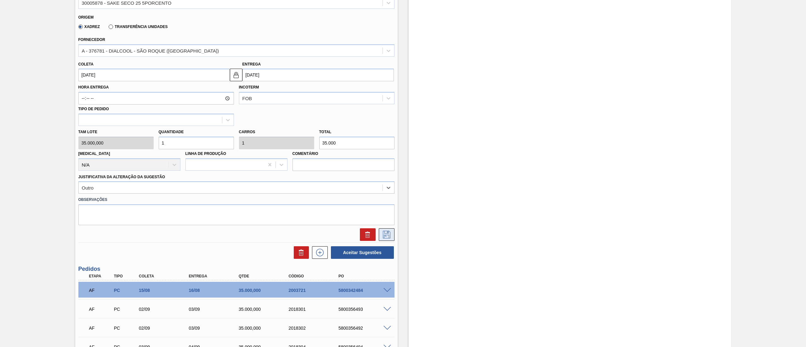
click at [393, 235] on button at bounding box center [387, 234] width 16 height 13
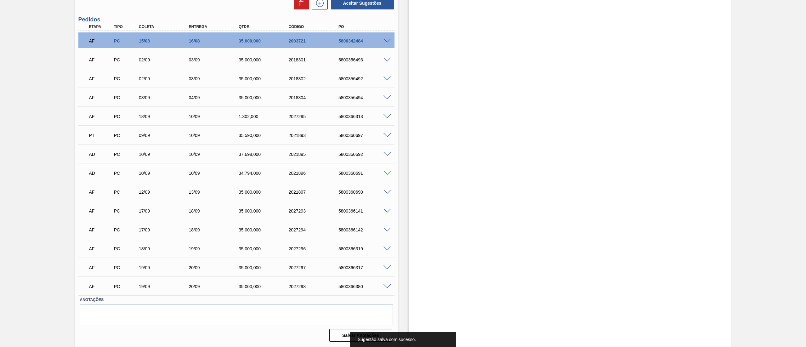
scroll to position [0, 0]
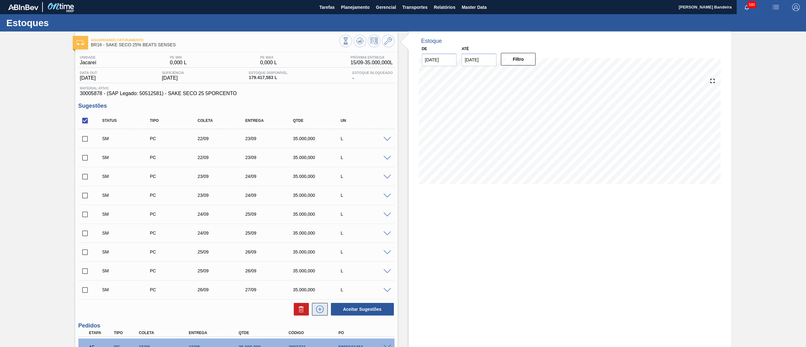
click at [319, 260] on button at bounding box center [320, 309] width 16 height 13
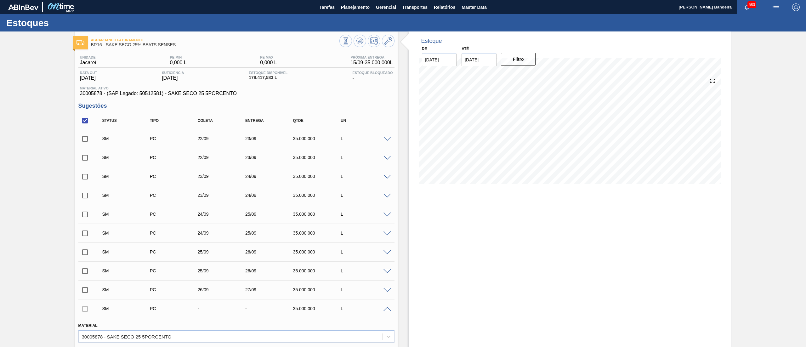
scroll to position [315, 0]
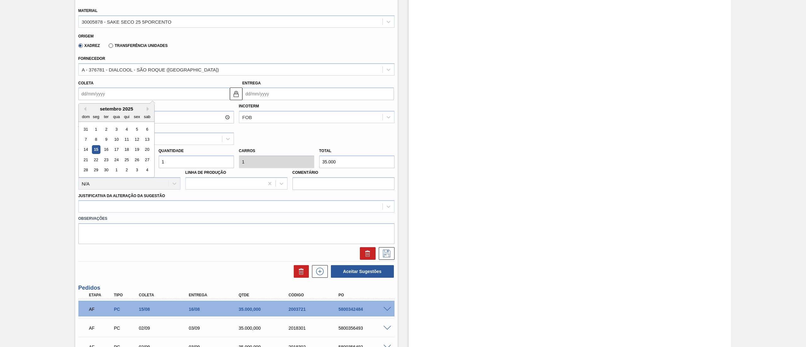
click at [107, 92] on input "Coleta" at bounding box center [153, 94] width 151 height 13
click at [134, 161] on div "26" at bounding box center [137, 160] width 9 height 9
type input "[DATE]"
click at [148, 209] on div at bounding box center [231, 206] width 304 height 9
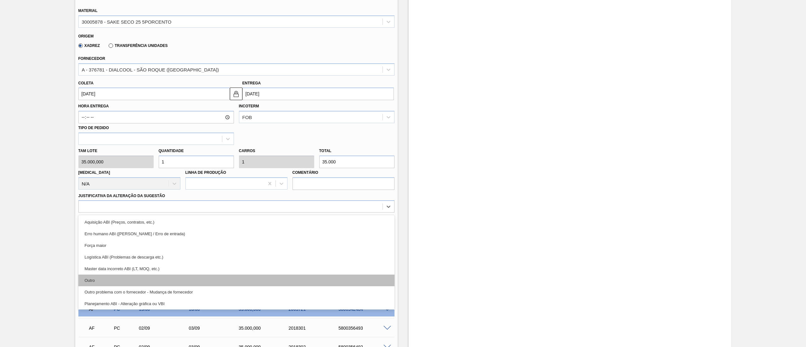
click at [132, 260] on div "Outro" at bounding box center [236, 281] width 316 height 12
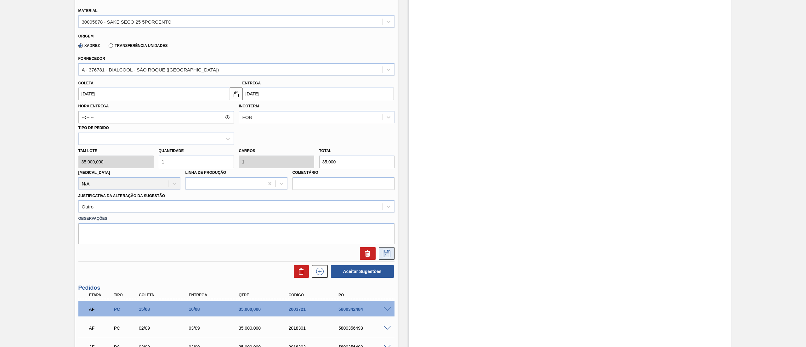
click at [393, 253] on button at bounding box center [387, 253] width 16 height 13
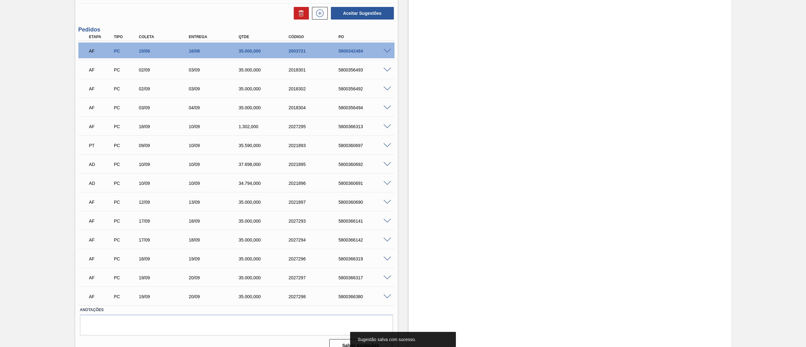
scroll to position [0, 0]
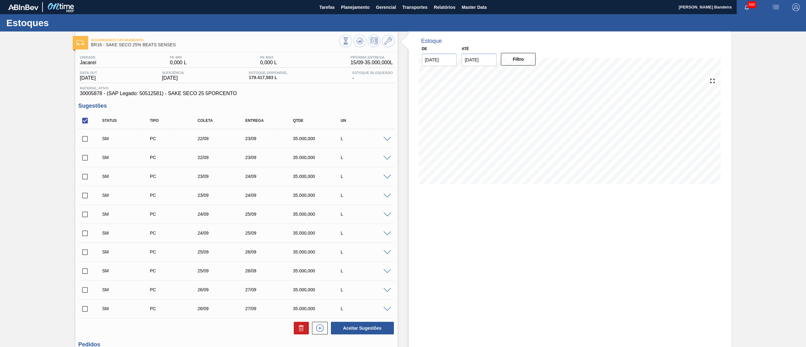
click at [86, 121] on input "checkbox" at bounding box center [84, 120] width 13 height 13
checkbox input "true"
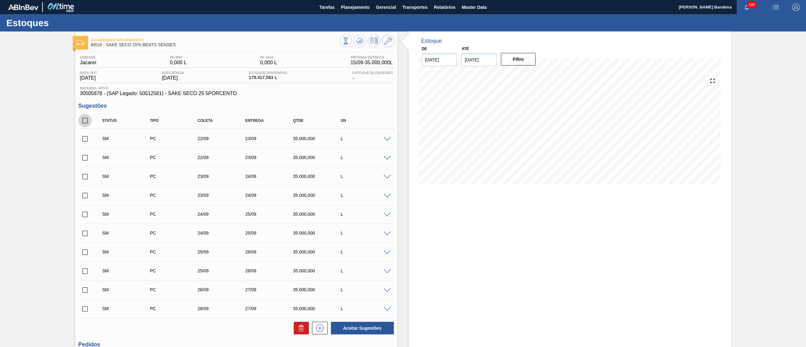
checkbox input "true"
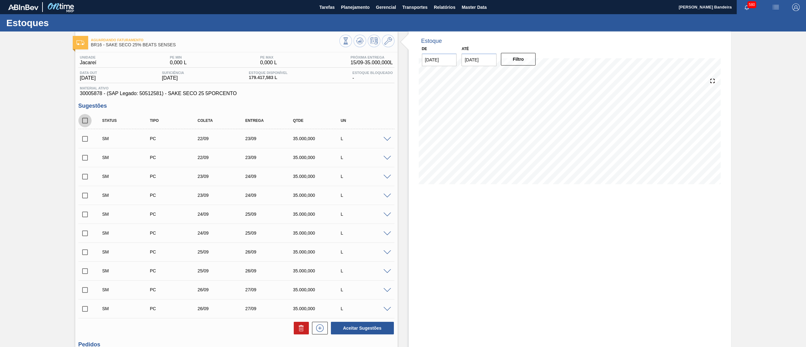
checkbox input "true"
click at [375, 260] on button "Aceitar Sugestões" at bounding box center [362, 328] width 63 height 13
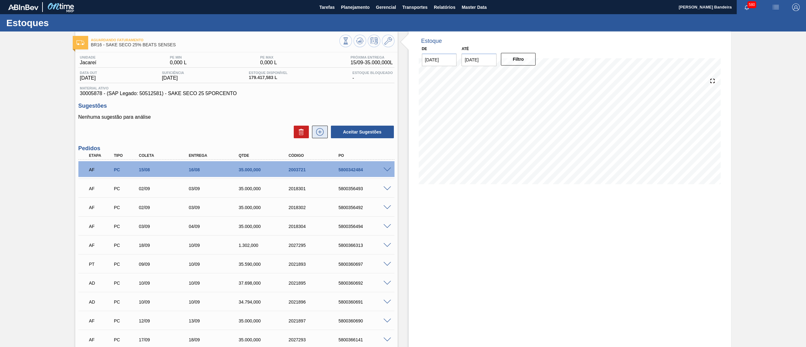
click at [323, 135] on icon at bounding box center [320, 132] width 10 height 8
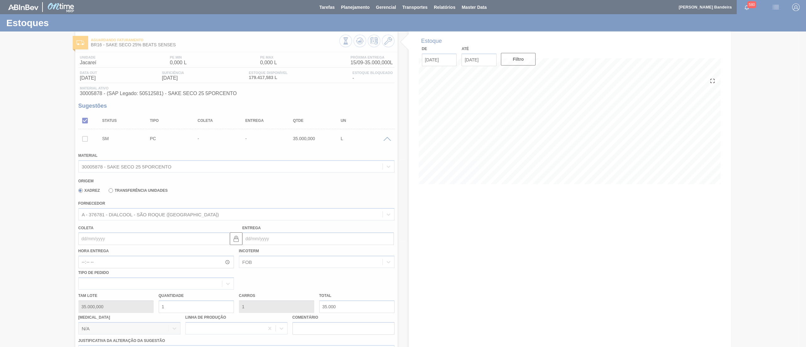
click at [94, 240] on div at bounding box center [403, 173] width 806 height 347
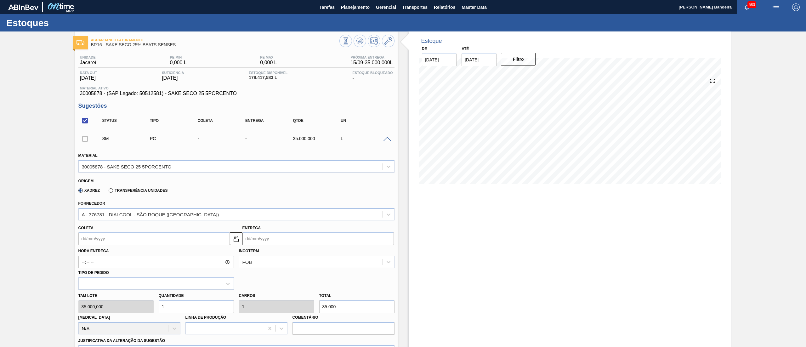
click at [131, 239] on input "Coleta" at bounding box center [153, 238] width 151 height 13
click at [106, 260] on div "16" at bounding box center [106, 294] width 9 height 9
type input "[DATE]"
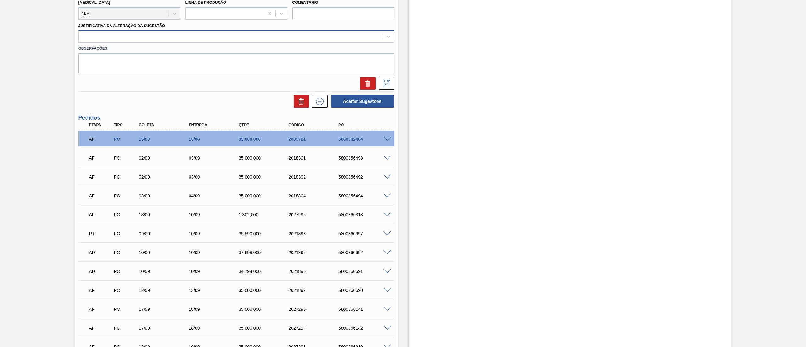
click at [96, 35] on div at bounding box center [231, 36] width 304 height 9
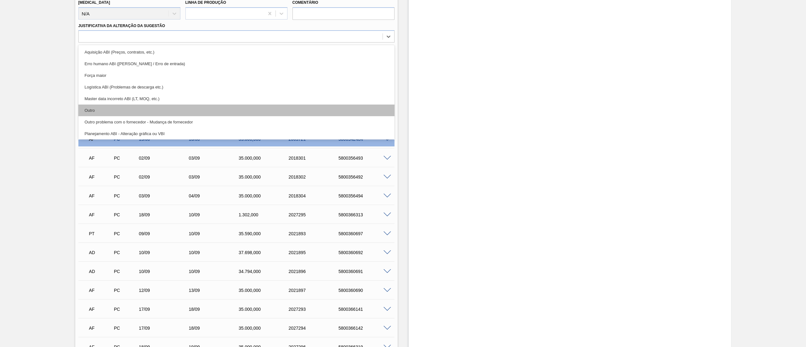
click at [105, 112] on div "Outro" at bounding box center [236, 111] width 316 height 12
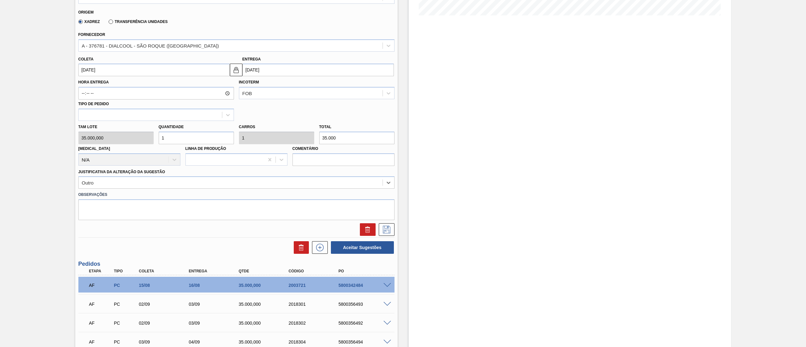
scroll to position [147, 0]
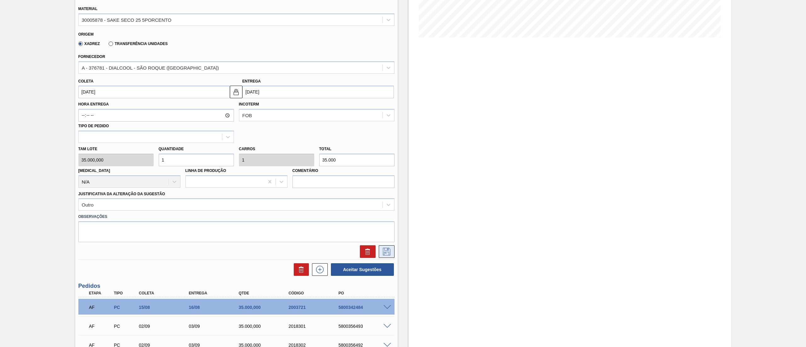
click at [390, 253] on icon at bounding box center [387, 252] width 10 height 8
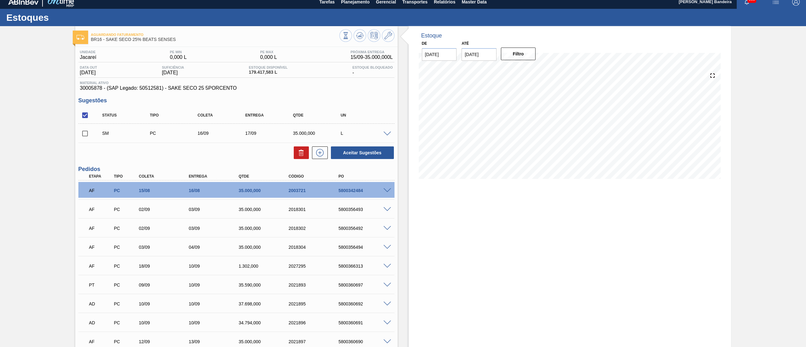
scroll to position [0, 0]
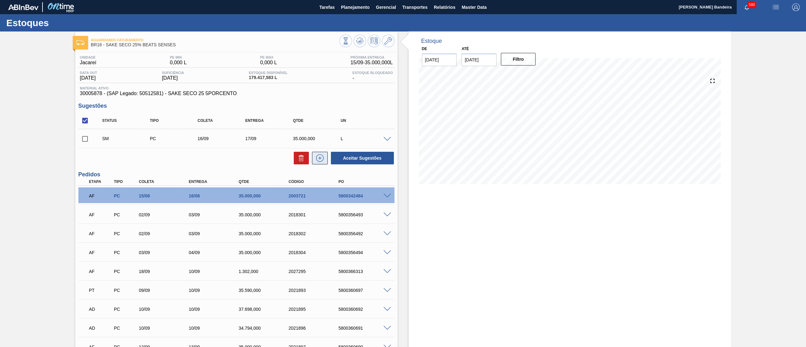
click at [326, 160] on button at bounding box center [320, 158] width 16 height 13
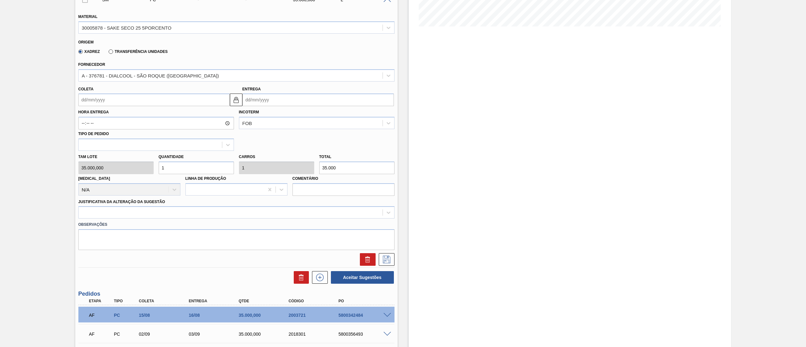
scroll to position [134, 0]
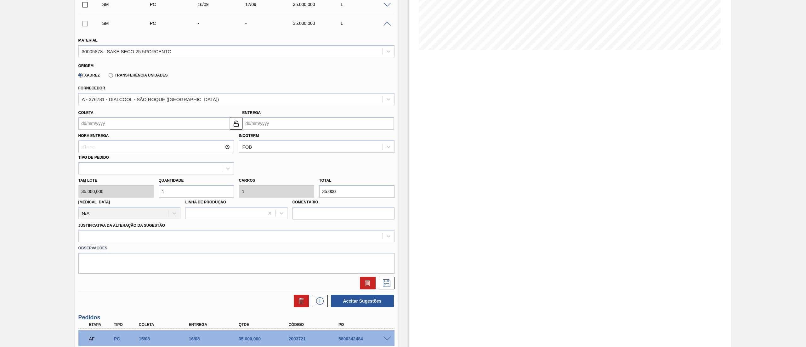
click at [148, 123] on input "Coleta" at bounding box center [153, 123] width 151 height 13
click at [105, 182] on div "16" at bounding box center [106, 179] width 9 height 9
type input "[DATE]"
click at [88, 236] on div at bounding box center [231, 236] width 304 height 9
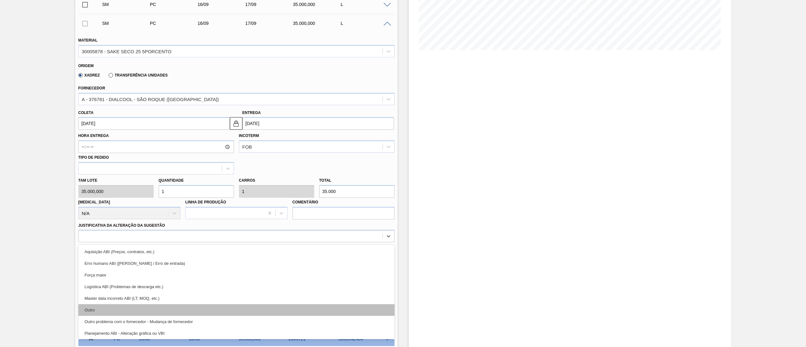
click at [104, 260] on div "Outro" at bounding box center [236, 310] width 316 height 12
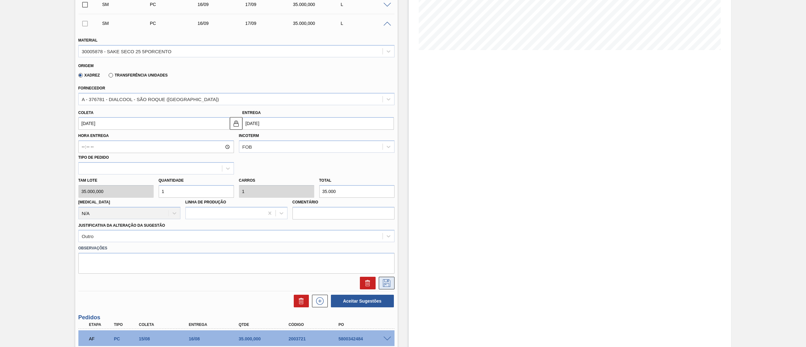
click at [382, 260] on icon at bounding box center [387, 283] width 10 height 8
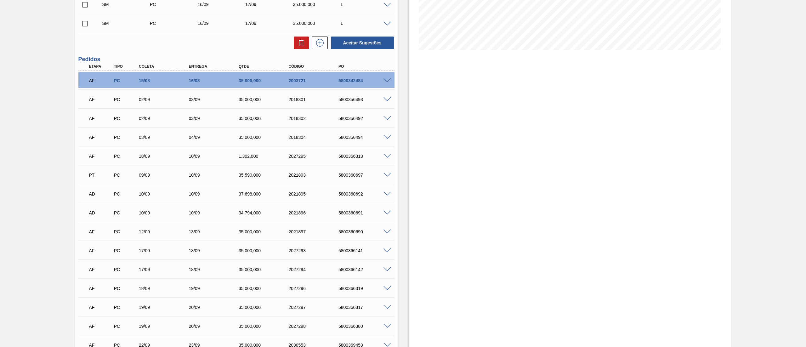
scroll to position [0, 0]
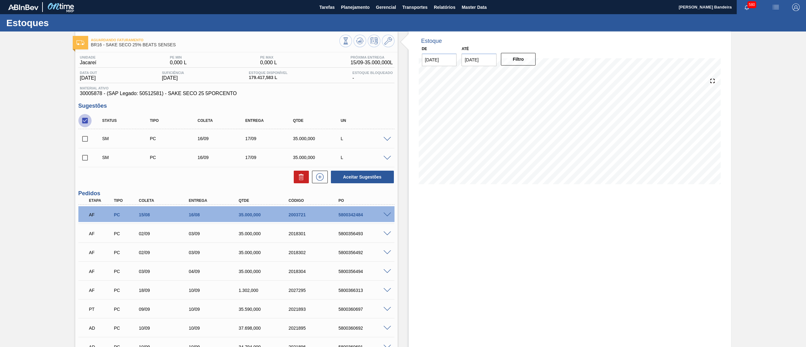
click at [83, 125] on input "checkbox" at bounding box center [84, 120] width 13 height 13
click at [88, 123] on input "checkbox" at bounding box center [84, 120] width 13 height 13
checkbox input "true"
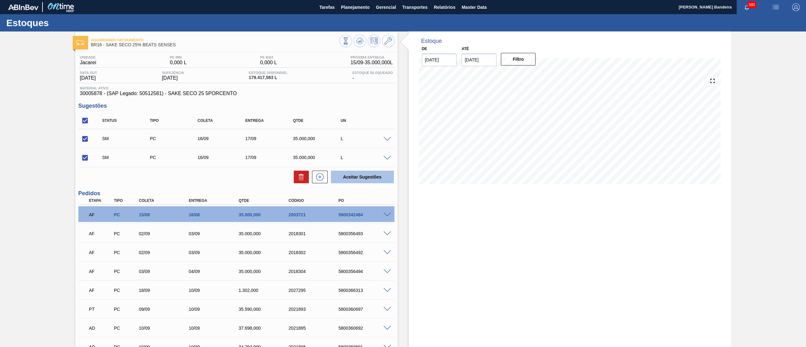
click at [387, 179] on button "Aceitar Sugestões" at bounding box center [362, 177] width 63 height 13
checkbox input "false"
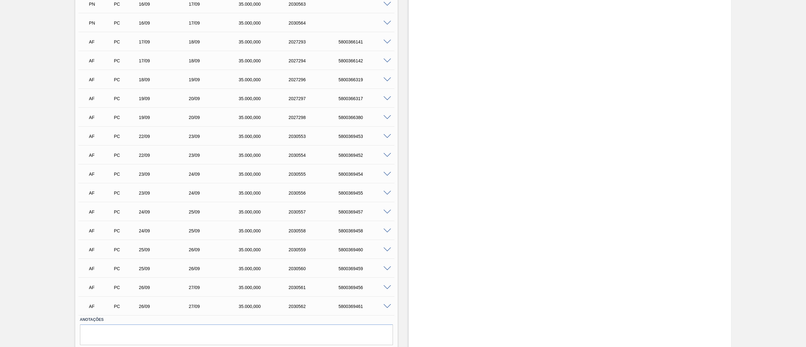
scroll to position [356, 0]
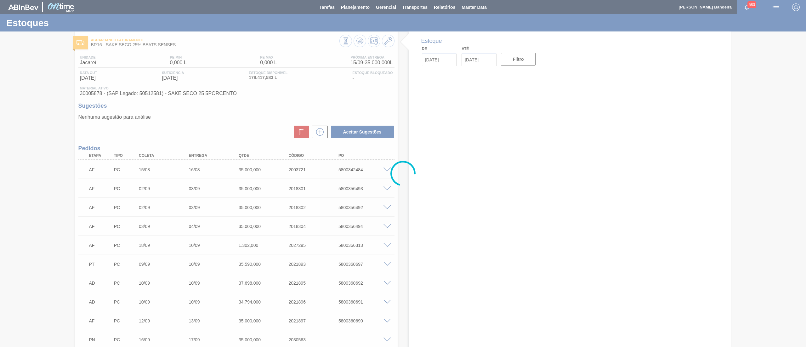
click at [352, 9] on div at bounding box center [403, 173] width 806 height 347
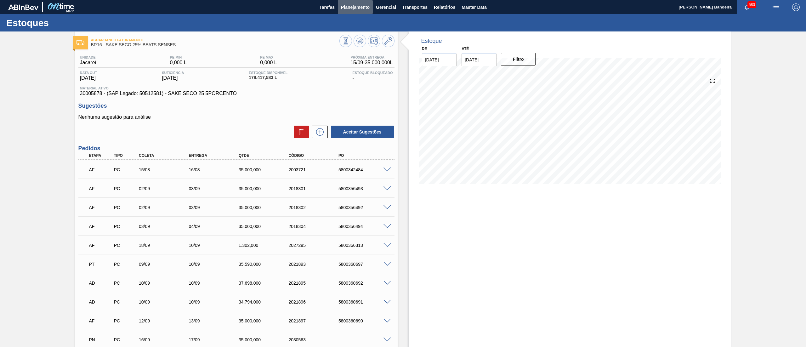
click at [359, 6] on span "Planejamento" at bounding box center [355, 7] width 29 height 8
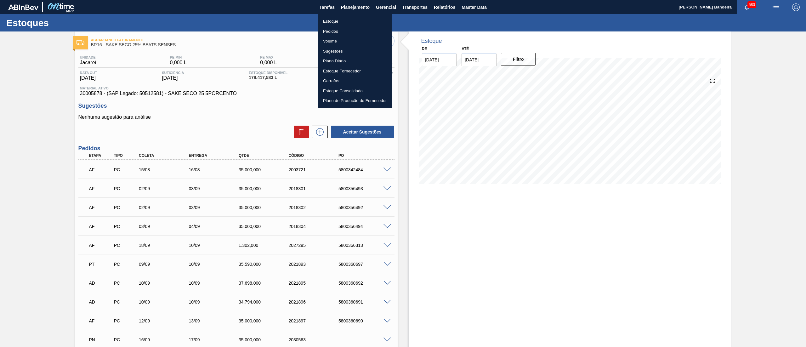
click at [348, 28] on li "Pedidos" at bounding box center [355, 31] width 74 height 10
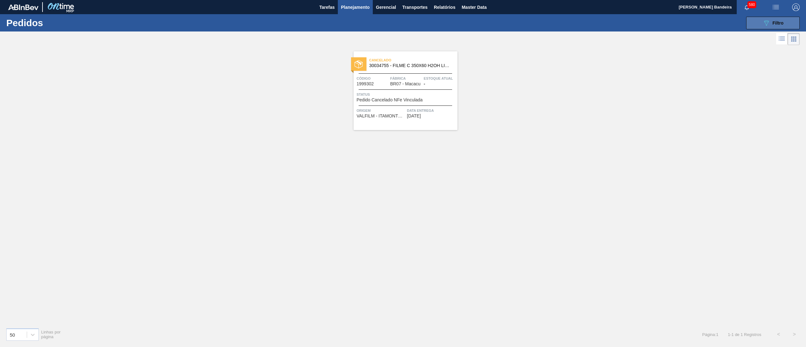
click at [779, 21] on span "Filtro" at bounding box center [778, 22] width 11 height 5
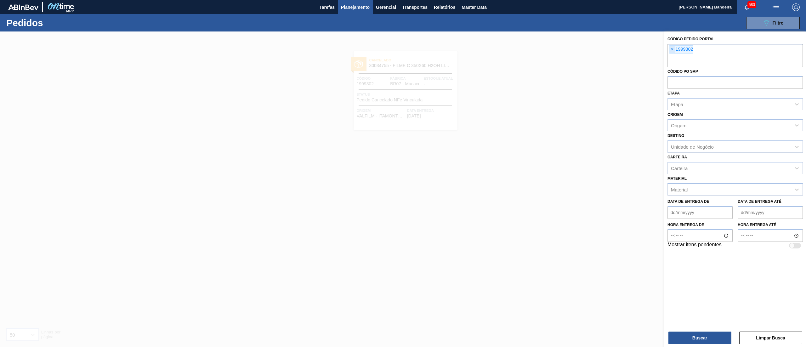
click at [675, 50] on span "×" at bounding box center [672, 50] width 6 height 8
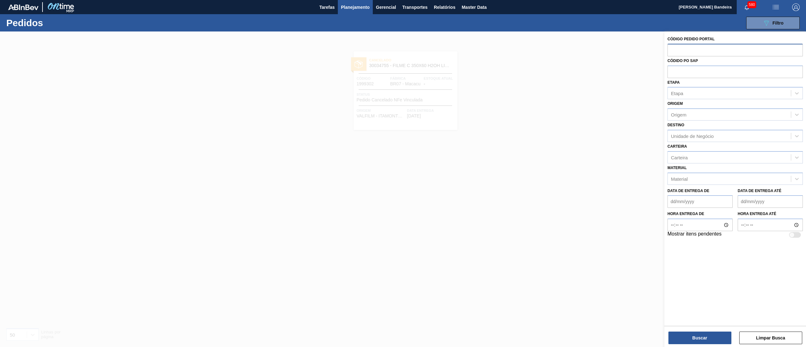
paste input "2023689"
type input "2023689"
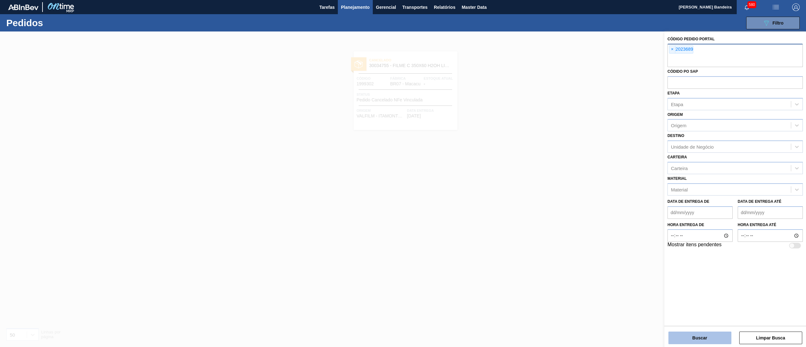
click at [694, 332] on button "Buscar" at bounding box center [700, 338] width 63 height 13
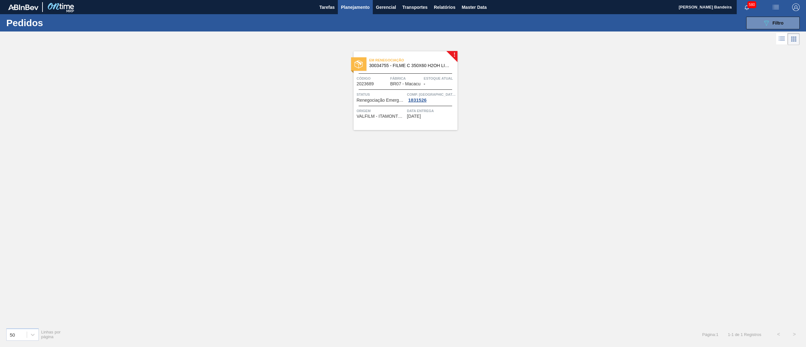
click at [418, 64] on span "30034755 - FILME C 350X60 H2OH LIMONETO 350ML" at bounding box center [410, 65] width 83 height 5
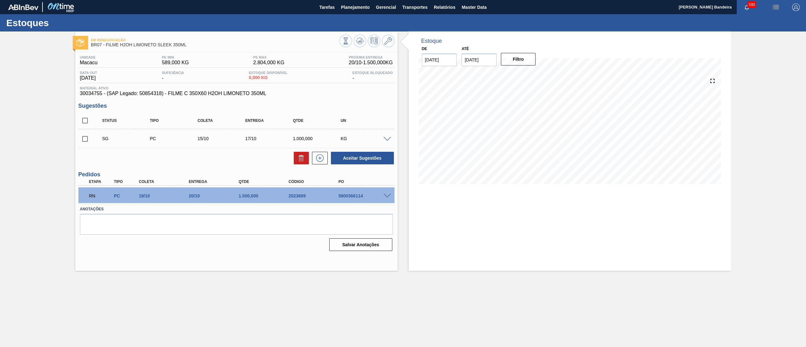
click at [385, 195] on span at bounding box center [388, 196] width 8 height 5
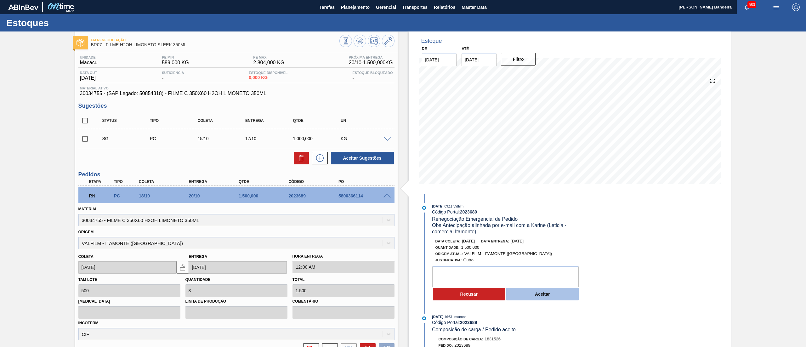
click at [536, 293] on button "Aceitar" at bounding box center [542, 294] width 72 height 13
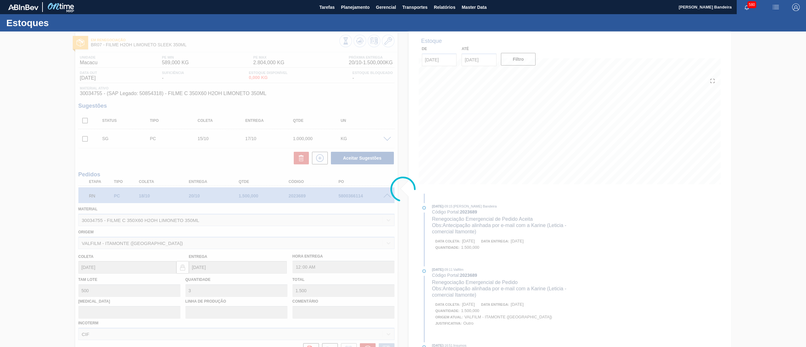
type input "Antecipação alinhada por e-mail com a Karine (Leticia - comercial Itamonte)"
type input "[DATE]"
